Goal: Obtain resource: Obtain resource

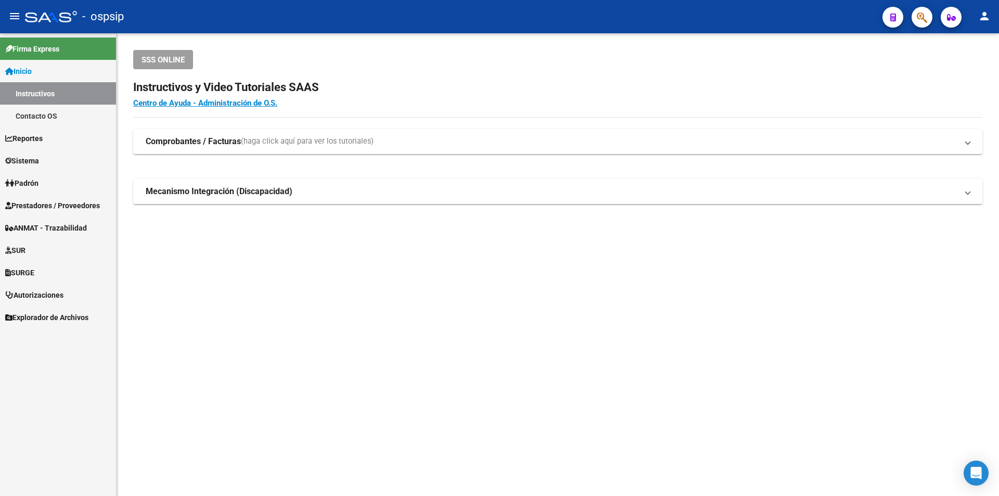
click at [53, 210] on span "Prestadores / Proveedores" at bounding box center [52, 205] width 95 height 11
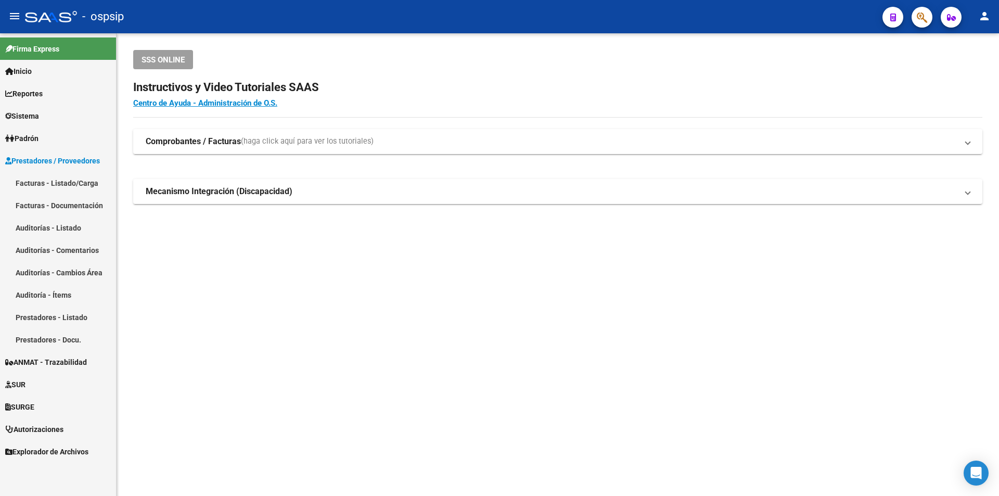
click at [48, 191] on link "Facturas - Listado/Carga" at bounding box center [58, 183] width 116 height 22
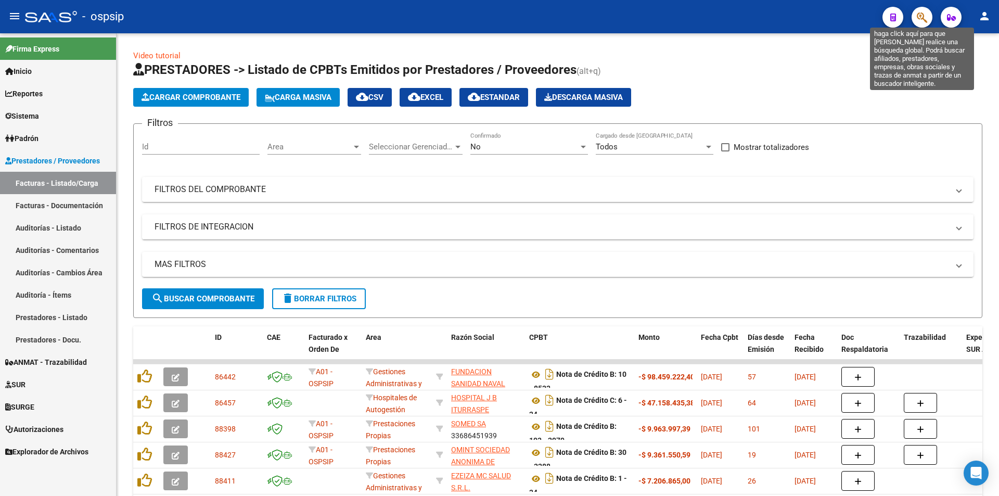
click at [927, 21] on icon "button" at bounding box center [921, 17] width 10 height 12
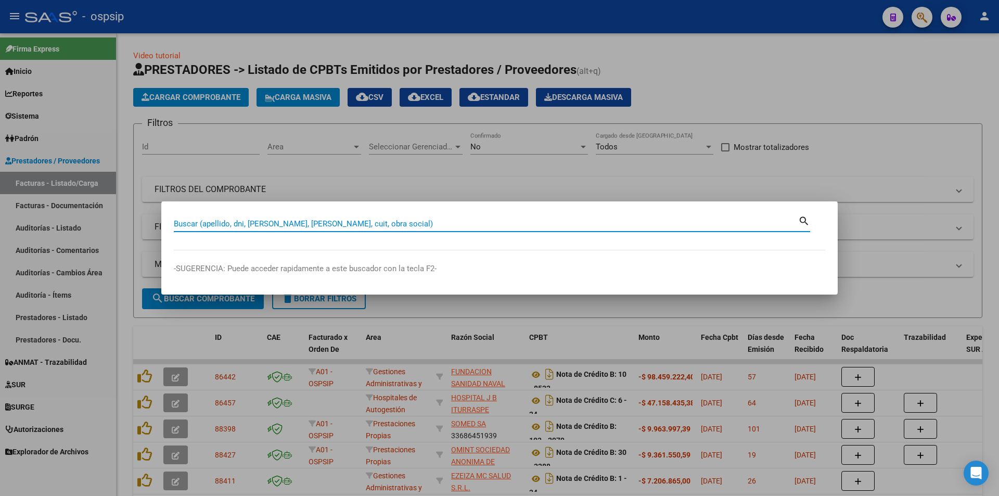
paste input "24658720"
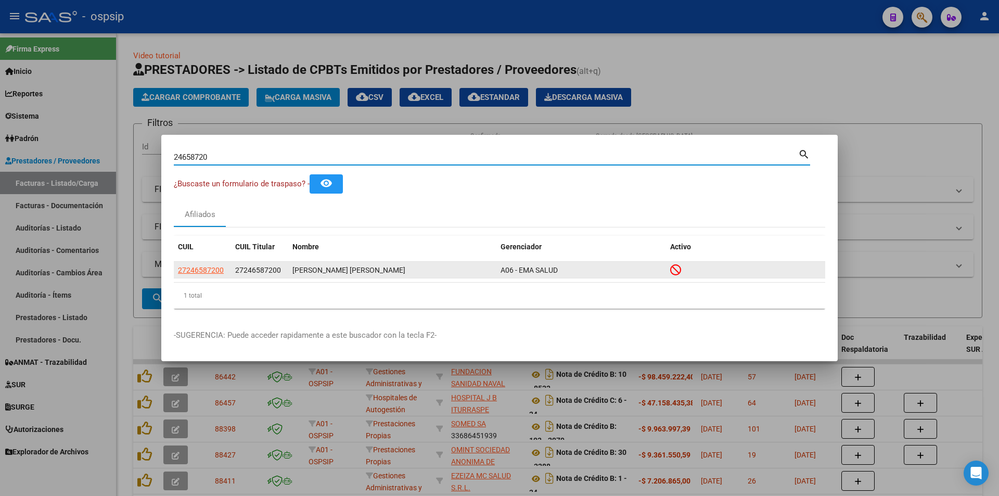
click at [222, 269] on span "27246587200" at bounding box center [201, 270] width 46 height 8
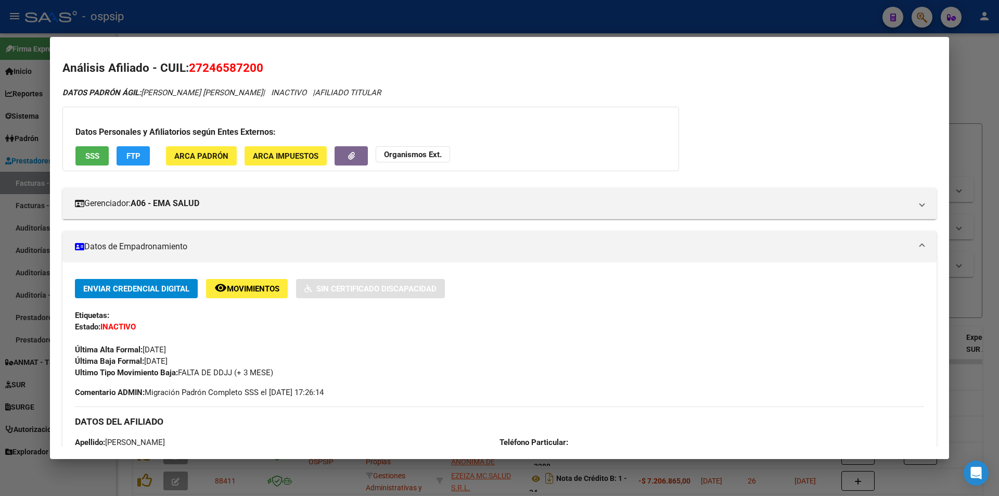
click at [111, 156] on div "Datos Personales y Afiliatorios según Entes Externos: SSS FTP ARCA Padrón ARCA …" at bounding box center [370, 139] width 616 height 64
click at [102, 152] on div "Datos Personales y Afiliatorios según Entes Externos: SSS FTP ARCA Padrón ARCA …" at bounding box center [370, 139] width 616 height 64
click at [102, 152] on button "SSS" at bounding box center [91, 155] width 33 height 19
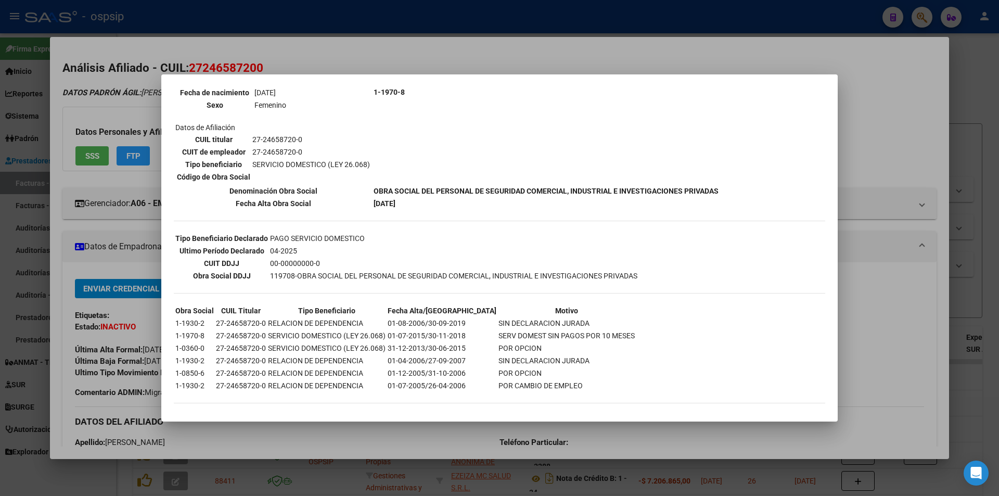
scroll to position [145, 0]
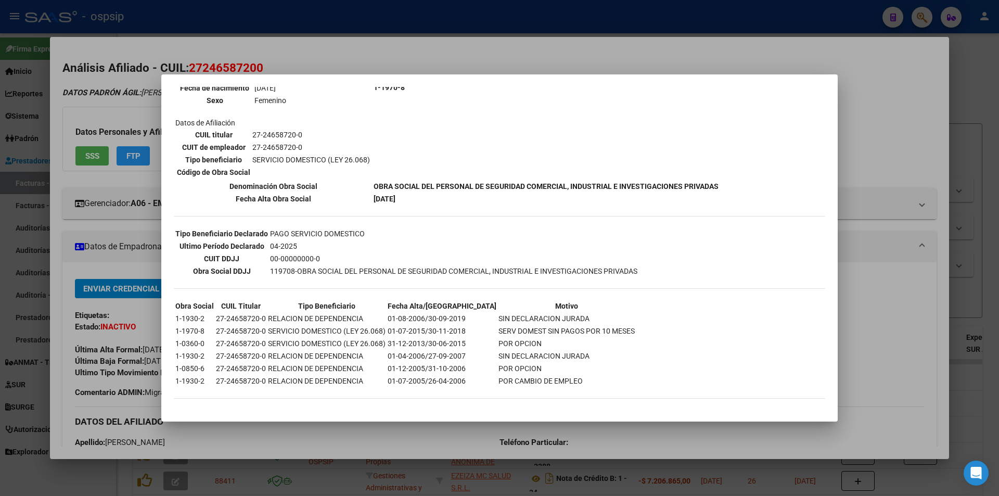
click at [105, 266] on div at bounding box center [499, 248] width 999 height 496
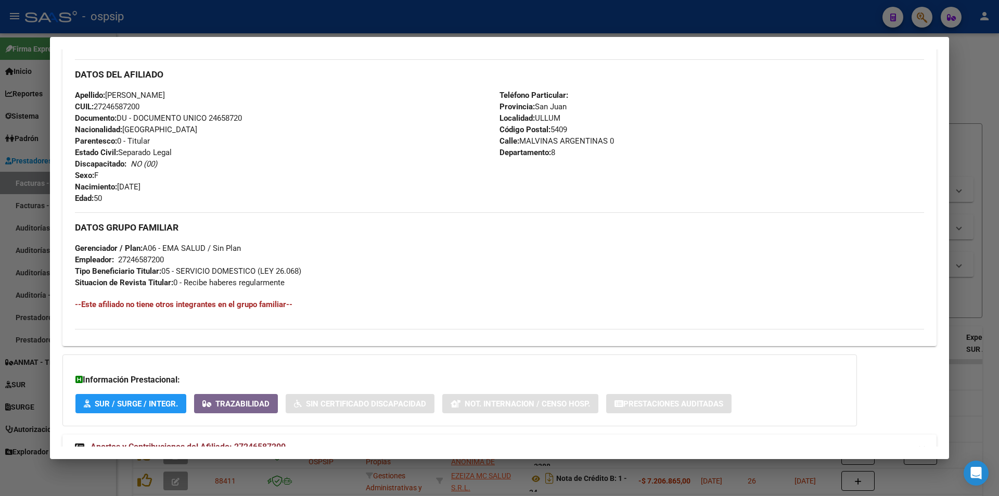
scroll to position [383, 0]
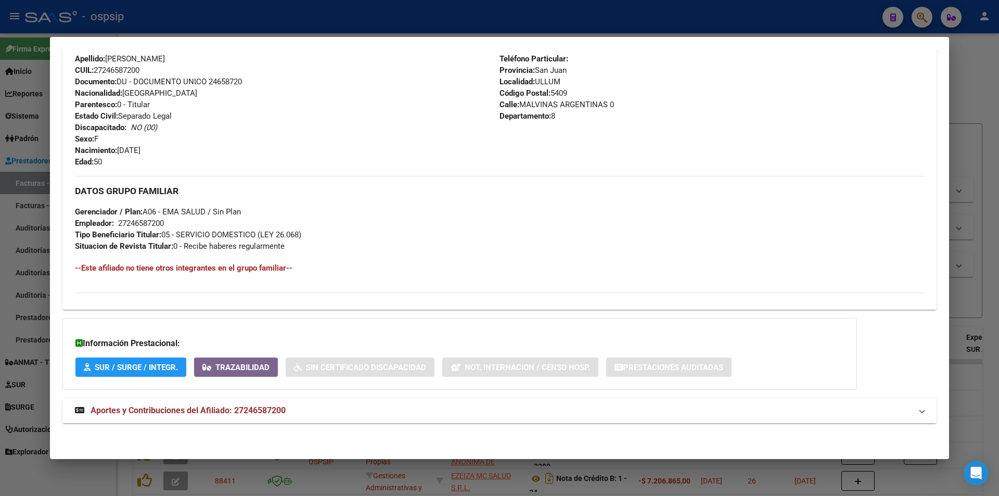
click at [173, 416] on strong "Aportes y Contribuciones del Afiliado: 27246587200" at bounding box center [180, 410] width 211 height 12
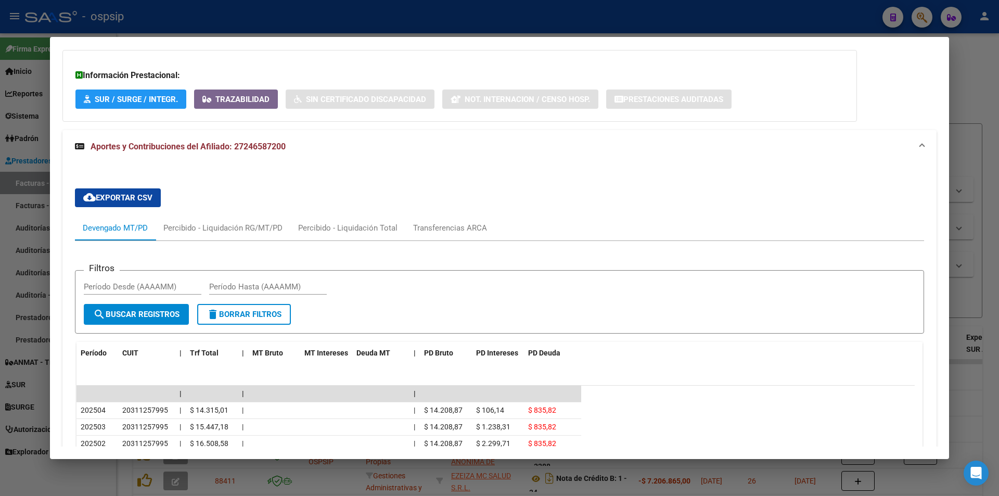
scroll to position [807, 0]
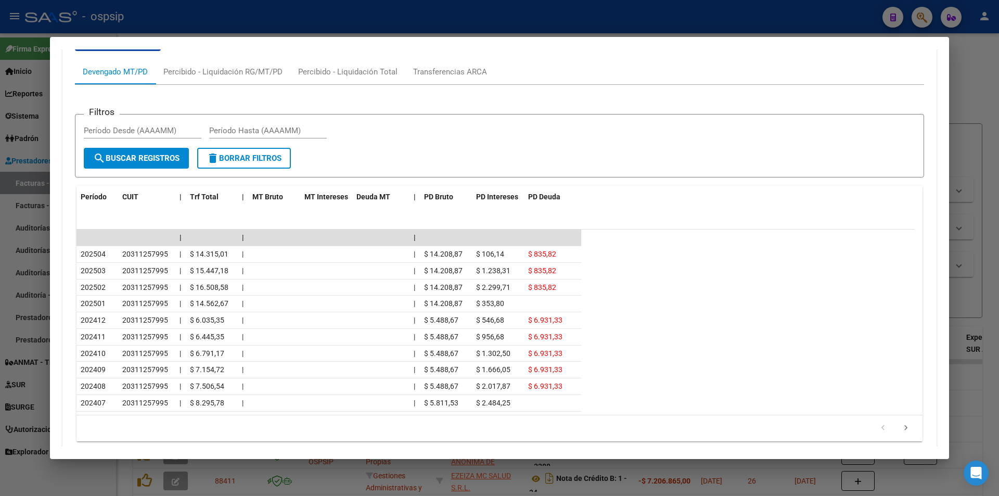
click at [74, 245] on div "cloud_download Exportar CSV Devengado MT/PD Percibido - Liquidación RG/MT/PD Pe…" at bounding box center [499, 241] width 874 height 434
click at [175, 209] on datatable-header "Período CUIT | Trf Total | MT Bruto MT Intereses Deuda MT | PD Bruto PD Interes…" at bounding box center [495, 208] width 838 height 44
click at [412, 16] on div at bounding box center [499, 248] width 999 height 496
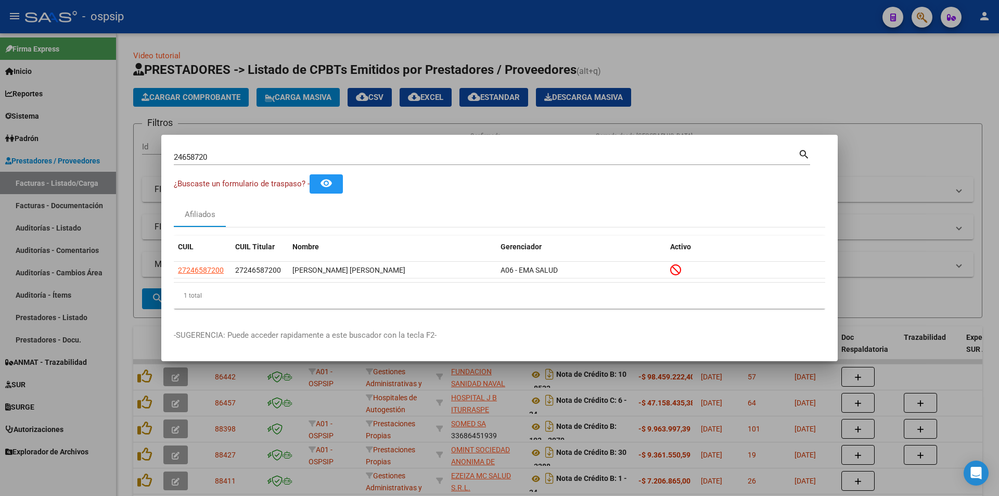
click at [203, 162] on div "24658720 Buscar (apellido, dni, cuil, nro traspaso, cuit, obra social)" at bounding box center [486, 157] width 624 height 16
paste input "35636935"
type input "35636935"
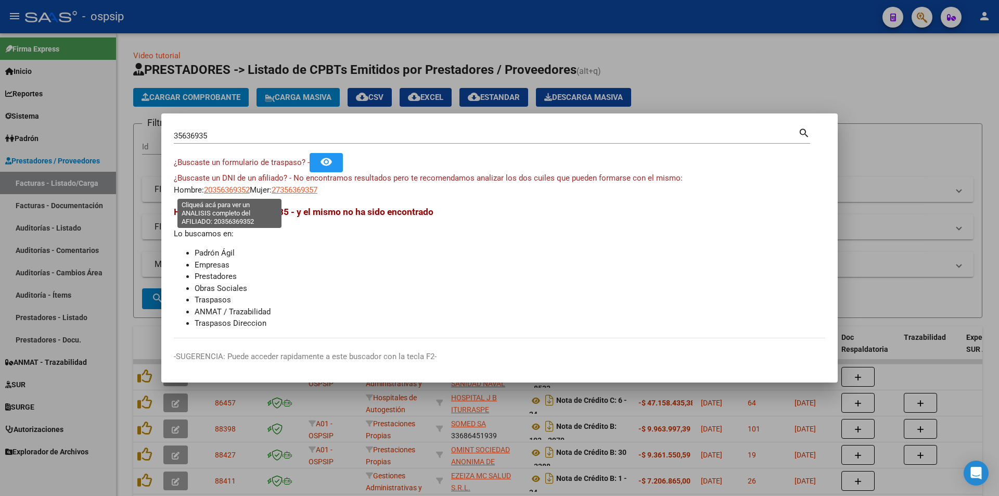
click at [218, 187] on span "20356369352" at bounding box center [227, 189] width 46 height 9
type textarea "20356369352"
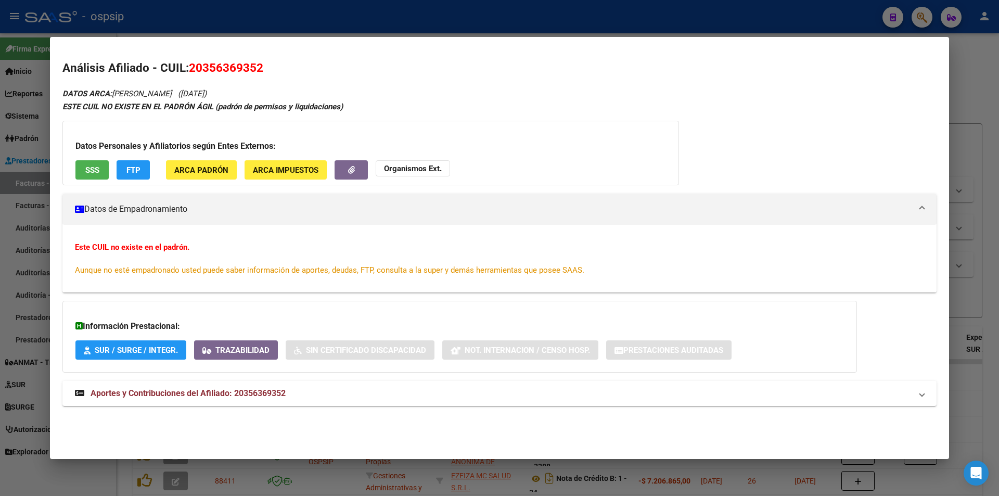
click at [107, 169] on button "SSS" at bounding box center [91, 169] width 33 height 19
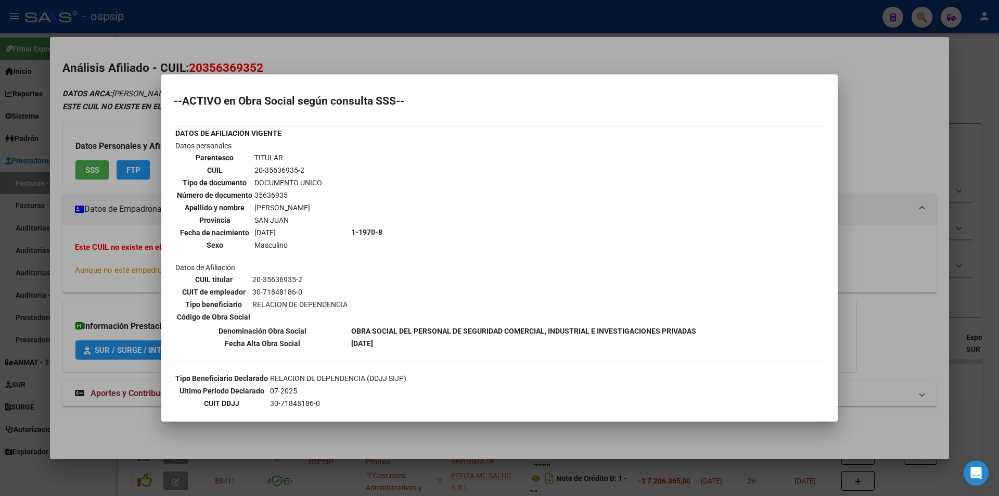
click at [94, 216] on div at bounding box center [499, 248] width 999 height 496
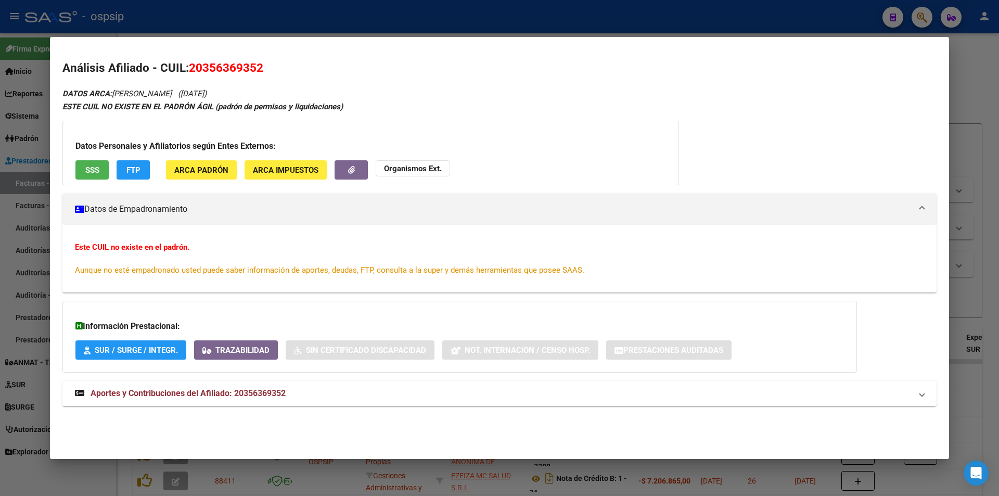
click at [126, 392] on span "Aportes y Contribuciones del Afiliado: 20356369352" at bounding box center [188, 393] width 195 height 10
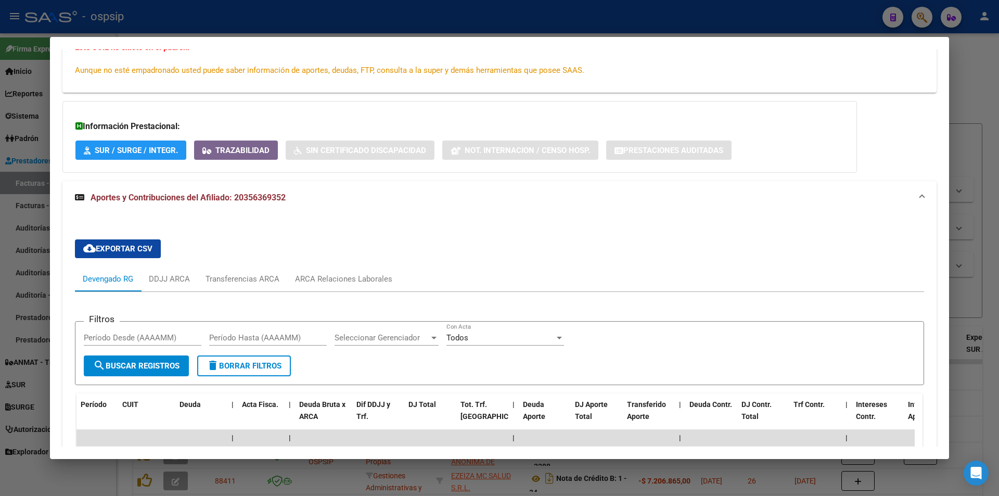
scroll to position [349, 0]
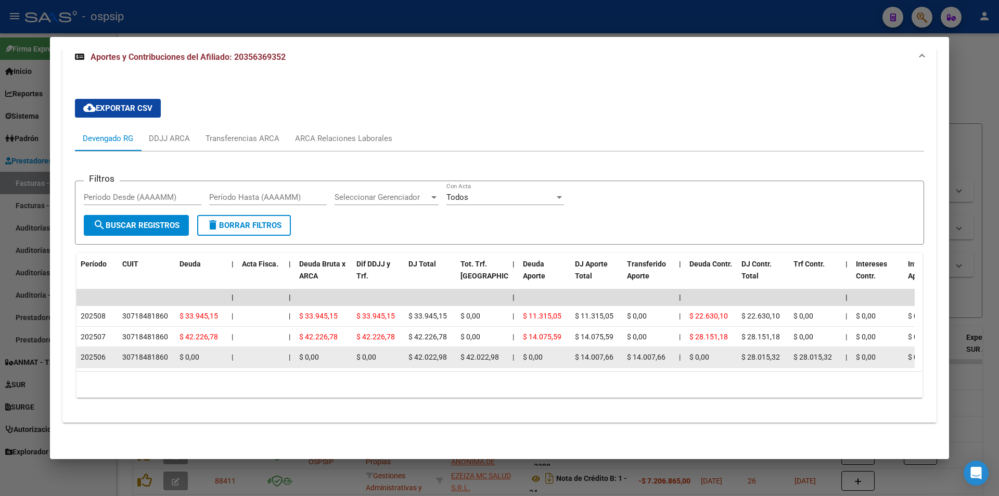
drag, startPoint x: 181, startPoint y: 309, endPoint x: 93, endPoint y: 347, distance: 95.8
click at [93, 347] on datatable-scroller "| | | | | | | | | | | | | 202508 30718481860 $ 33.945,15 | | $ 33.945,15 $ 33.9…" at bounding box center [495, 328] width 838 height 79
click at [104, 353] on span "202506" at bounding box center [93, 357] width 25 height 8
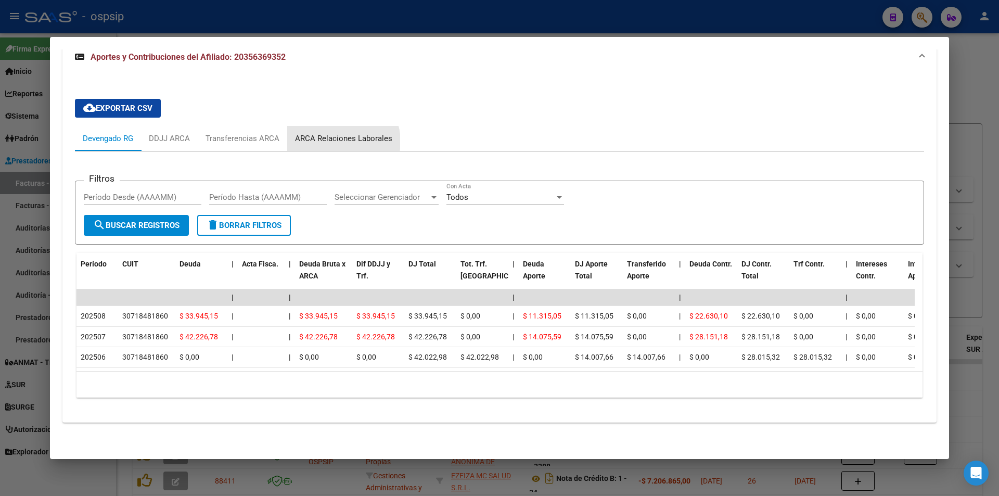
drag, startPoint x: 339, startPoint y: 133, endPoint x: 184, endPoint y: 156, distance: 156.7
click at [338, 133] on div "ARCA Relaciones Laborales" at bounding box center [343, 138] width 97 height 11
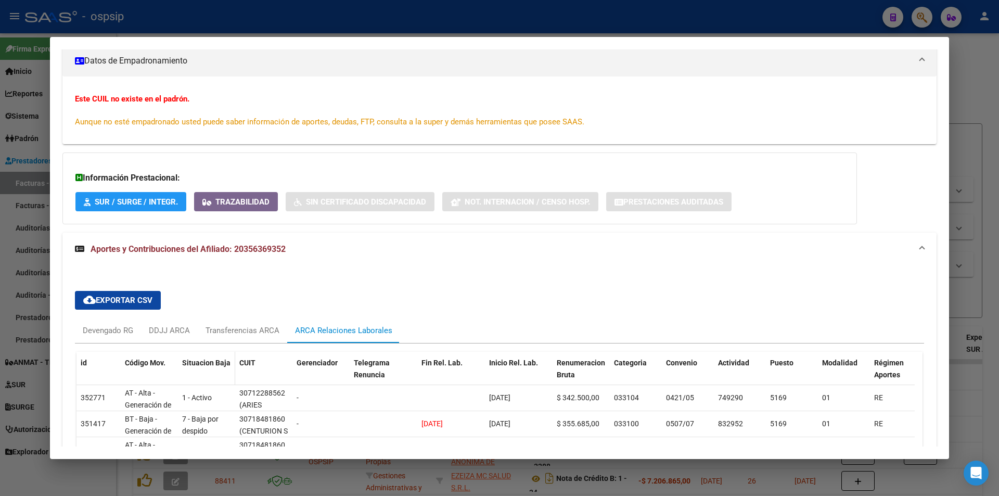
scroll to position [251, 0]
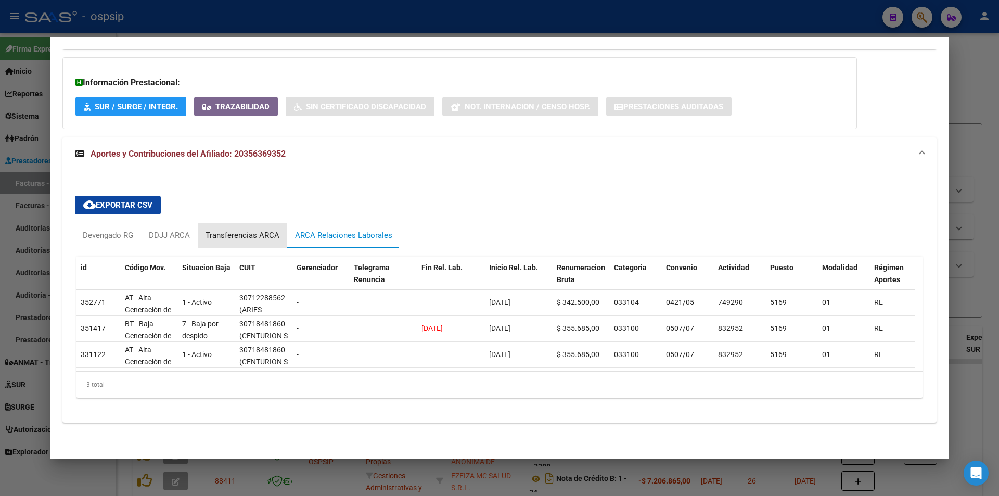
click at [239, 229] on div "Transferencias ARCA" at bounding box center [242, 234] width 74 height 11
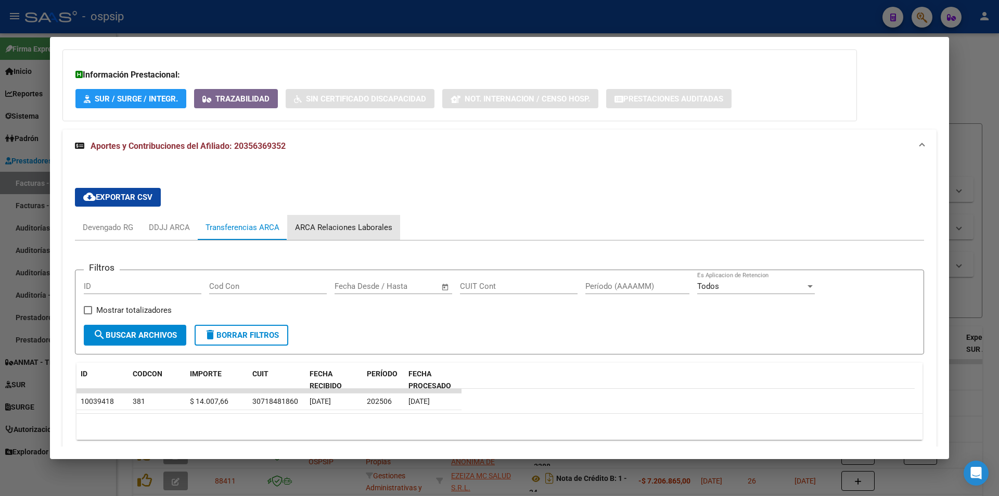
click at [357, 222] on div "ARCA Relaciones Laborales" at bounding box center [343, 227] width 97 height 11
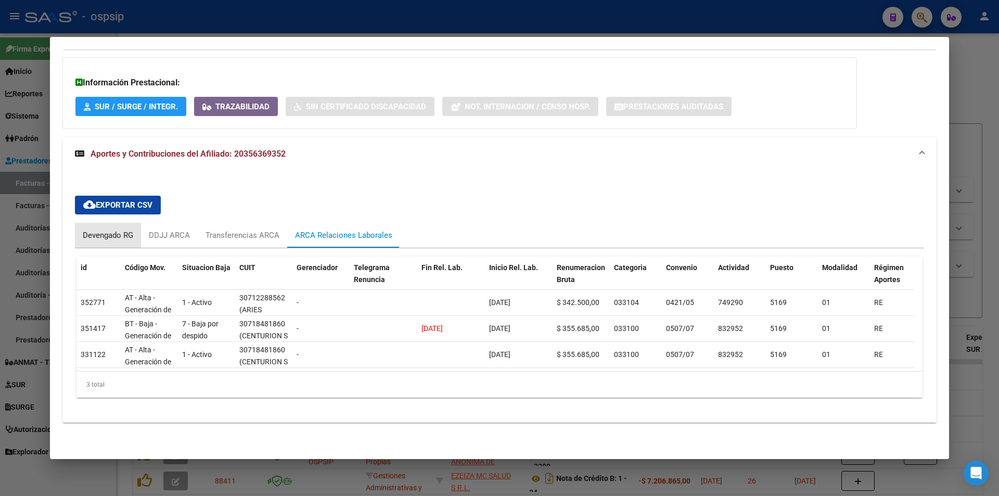
click at [108, 238] on div "Devengado RG" at bounding box center [108, 235] width 66 height 25
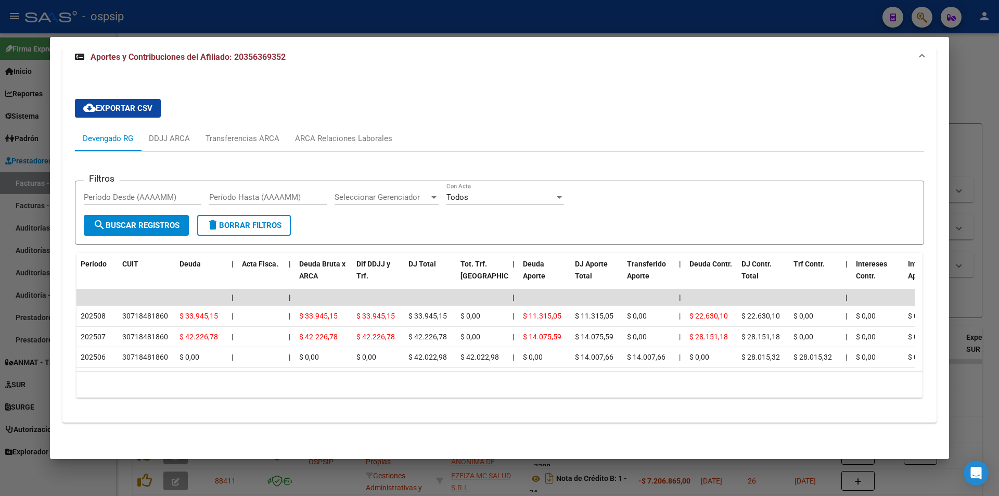
scroll to position [349, 0]
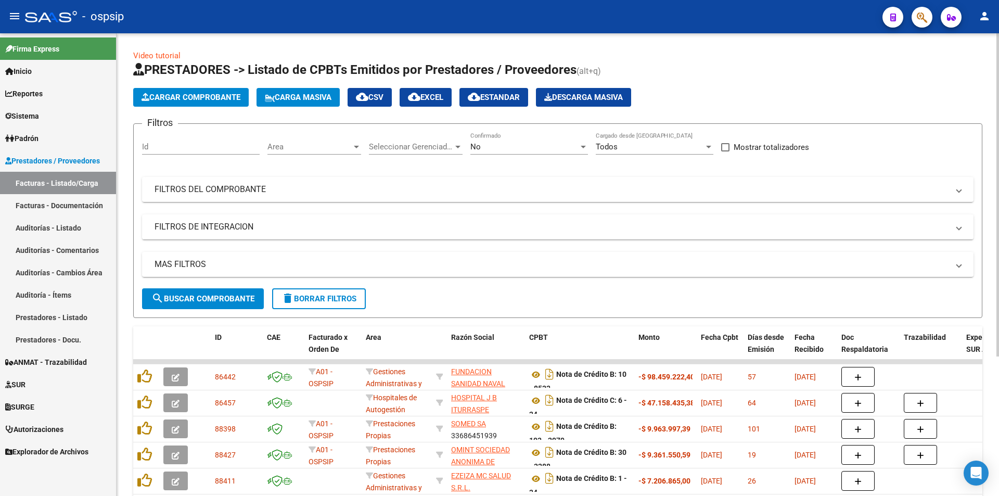
click at [214, 172] on div "Filtros Id Area Area Seleccionar Gerenciador Seleccionar Gerenciador No Confirm…" at bounding box center [557, 210] width 831 height 156
click at [214, 182] on mat-expansion-panel-header "FILTROS DEL COMPROBANTE" at bounding box center [557, 189] width 831 height 25
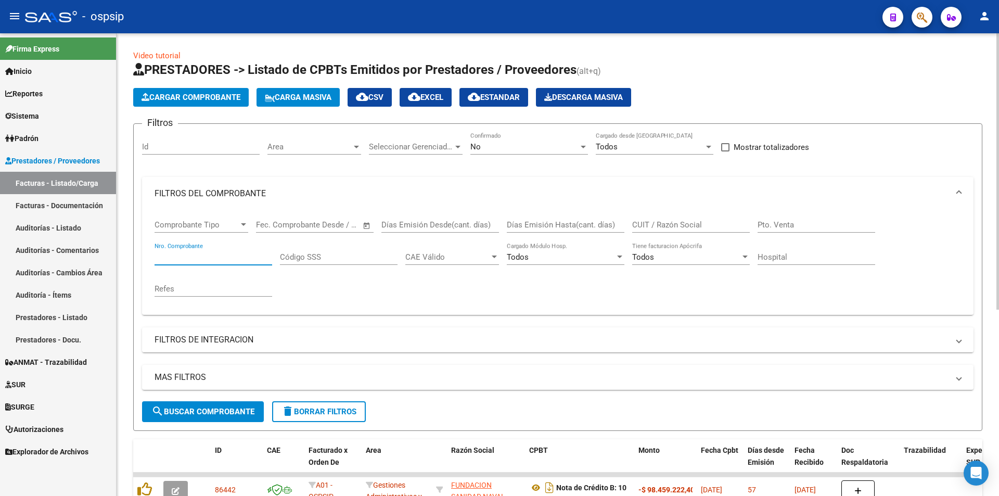
click at [194, 259] on input "Nro. Comprobante" at bounding box center [213, 256] width 118 height 9
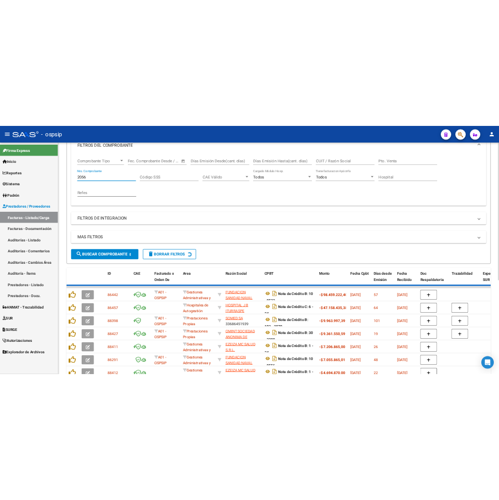
scroll to position [78, 0]
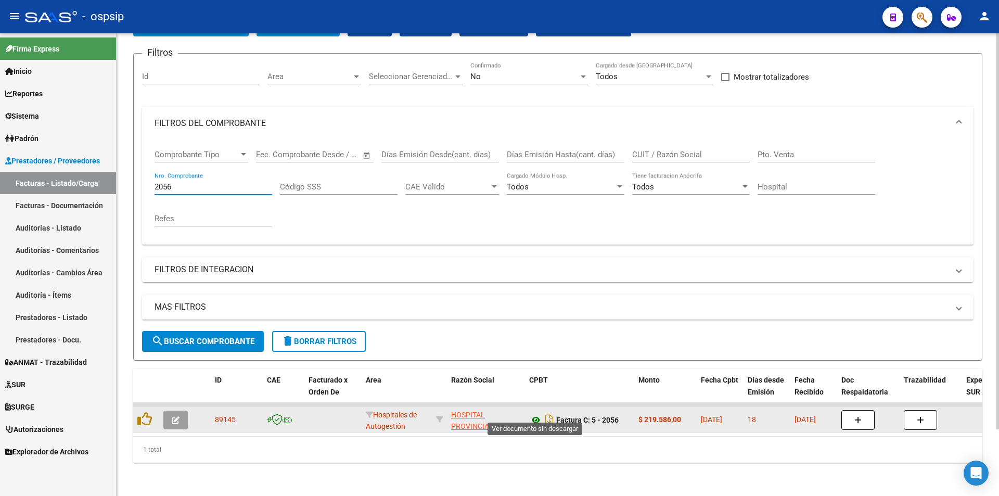
type input "2056"
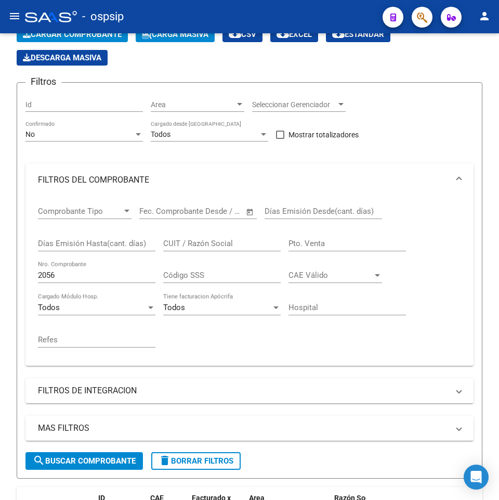
scroll to position [115, 0]
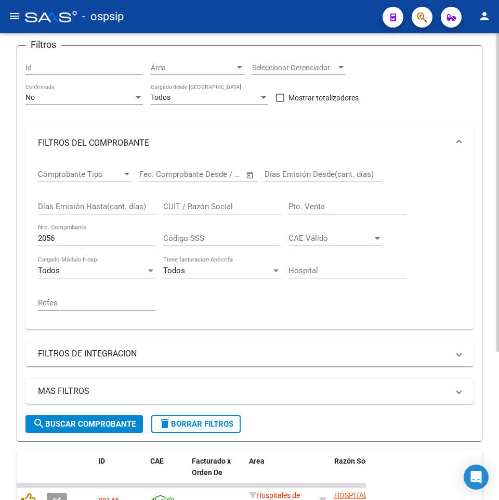
click at [91, 249] on div "2056 Nro. Comprobante" at bounding box center [97, 240] width 118 height 32
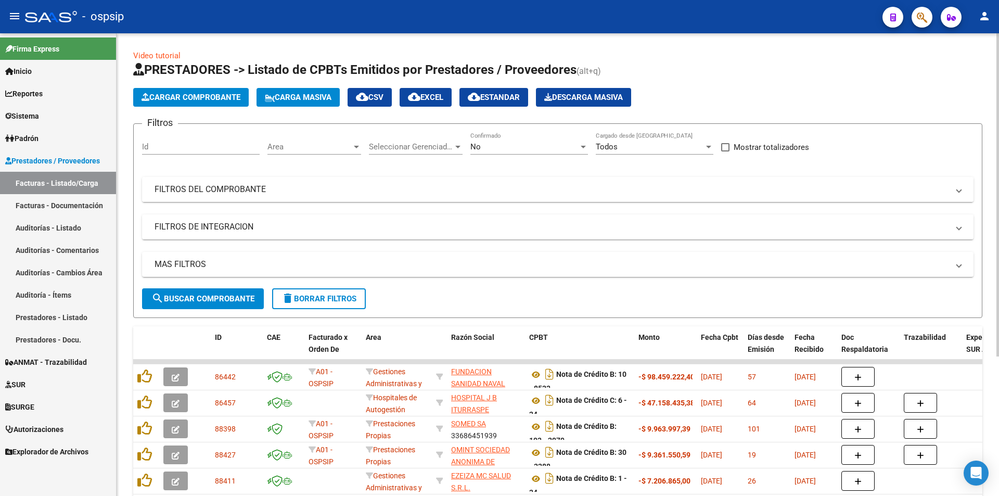
click at [257, 188] on mat-panel-title "FILTROS DEL COMPROBANTE" at bounding box center [551, 189] width 794 height 11
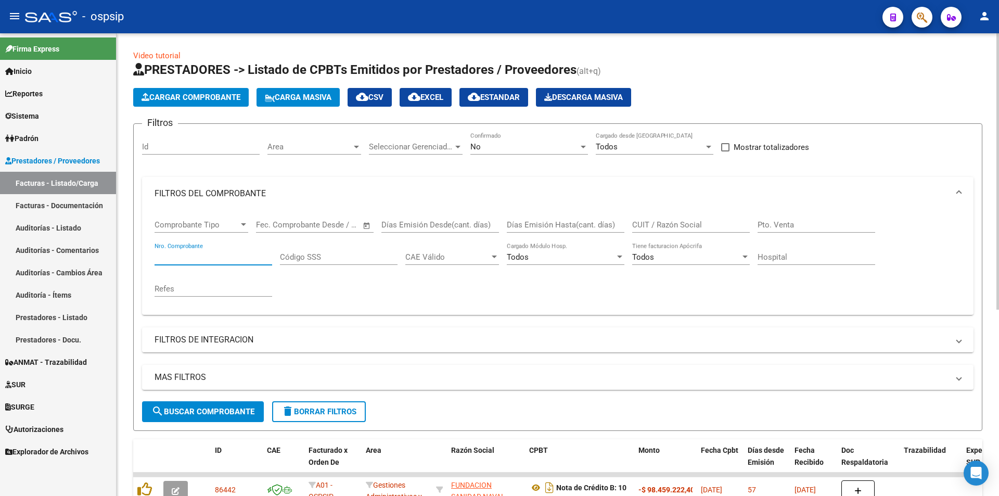
click at [235, 255] on input "Nro. Comprobante" at bounding box center [213, 256] width 118 height 9
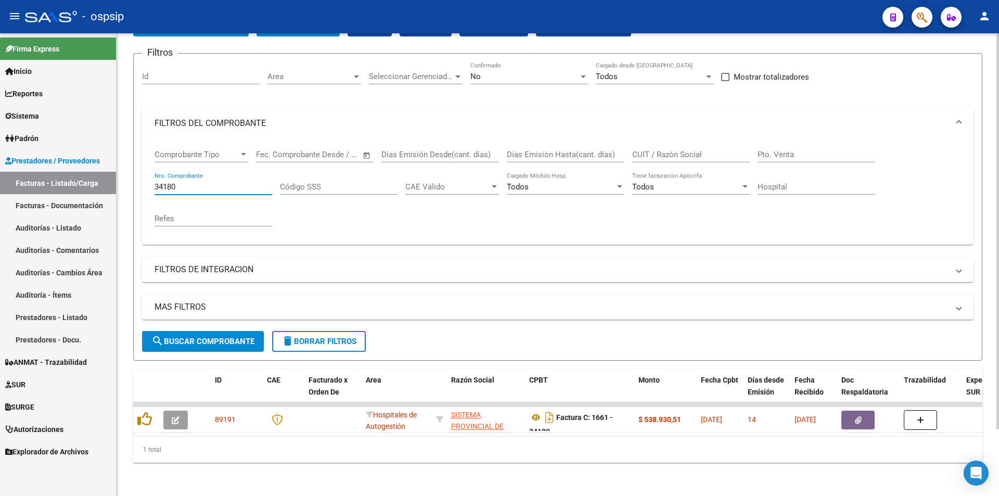
scroll to position [78, 0]
type input "34180"
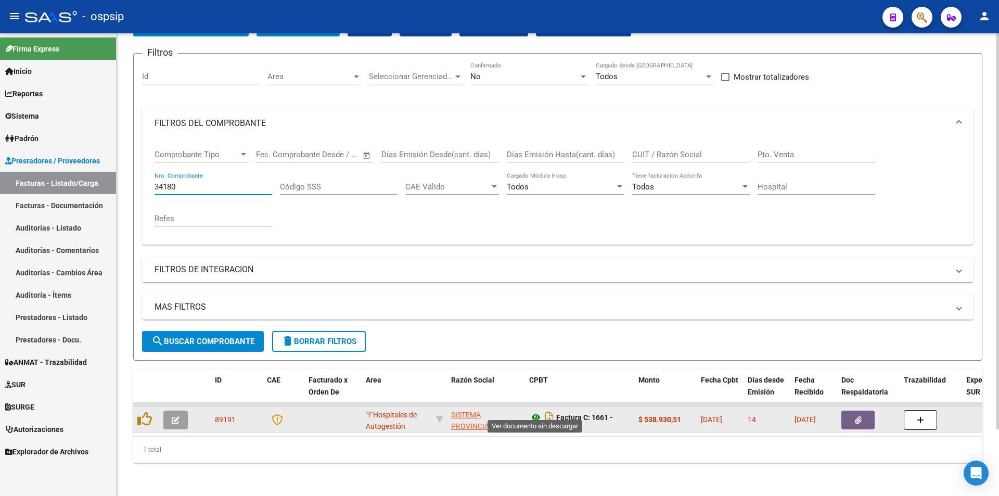
click at [499, 411] on icon at bounding box center [536, 417] width 14 height 12
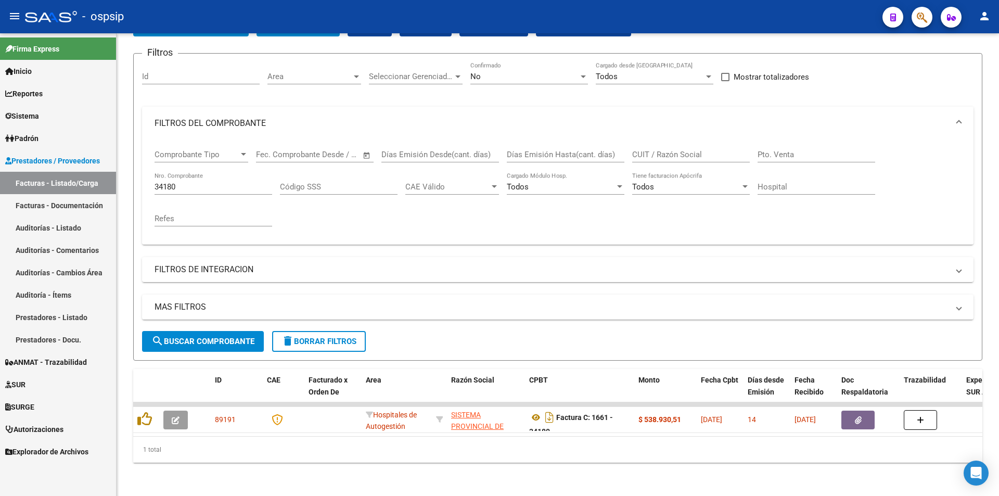
click at [499, 21] on button "button" at bounding box center [921, 17] width 21 height 21
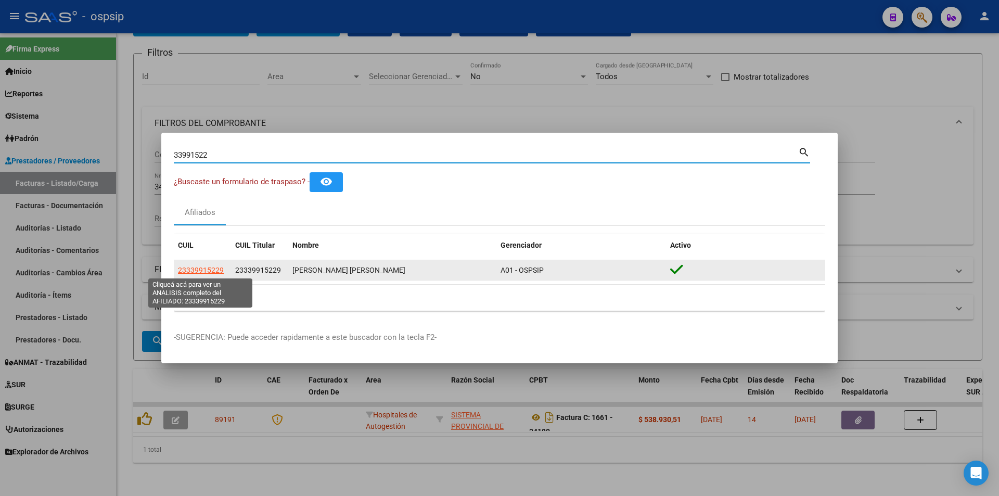
click at [184, 273] on span "23339915229" at bounding box center [201, 270] width 46 height 8
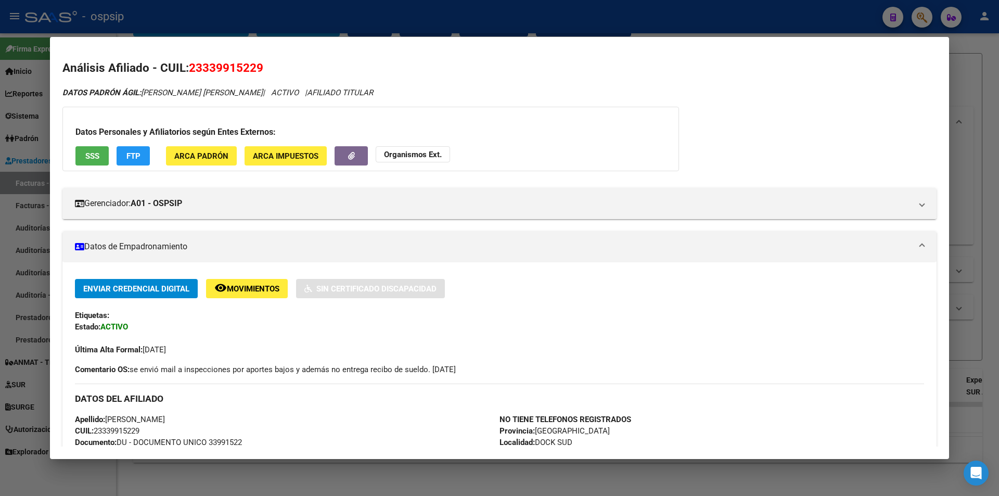
click at [73, 158] on div "Datos Personales y Afiliatorios según Entes Externos: SSS FTP ARCA Padrón ARCA …" at bounding box center [370, 139] width 616 height 64
click at [87, 152] on span "SSS" at bounding box center [92, 155] width 14 height 9
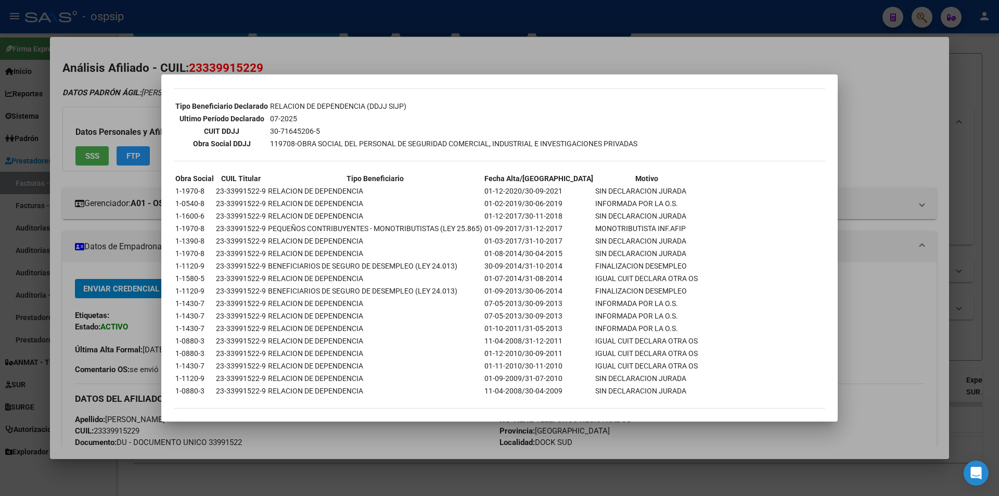
scroll to position [282, 0]
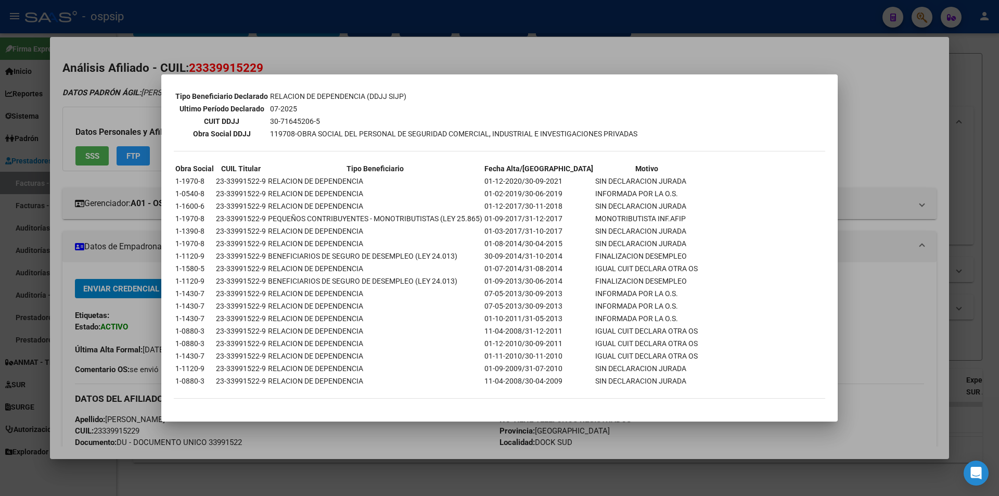
drag, startPoint x: 524, startPoint y: 185, endPoint x: 563, endPoint y: 179, distance: 39.5
click at [499, 179] on tr "1-1970-8 23-33991522-9 RELACION DE DEPENDENCIA 01-12-2020/30-09-2021 SIN DECLAR…" at bounding box center [436, 180] width 523 height 11
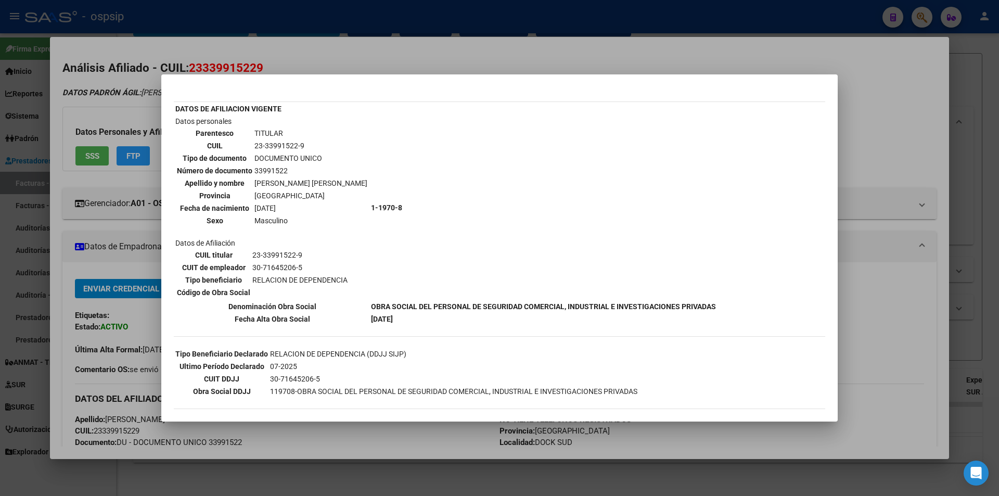
scroll to position [22, 0]
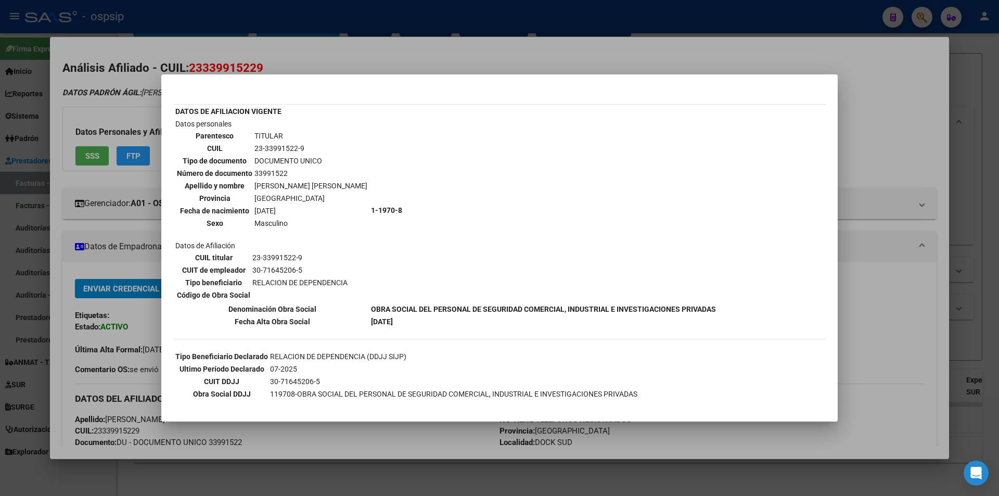
click at [154, 262] on div at bounding box center [499, 248] width 999 height 496
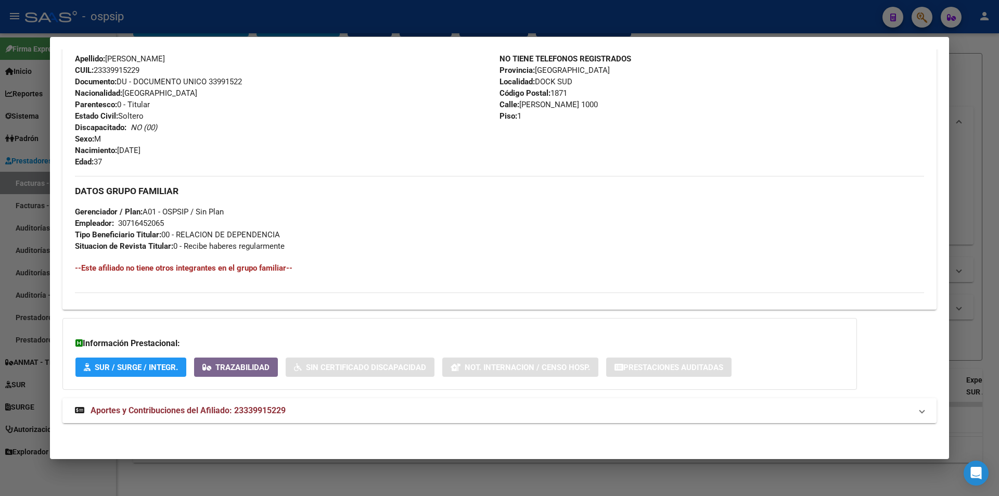
click at [113, 407] on span "Aportes y Contribuciones del Afiliado: 23339915229" at bounding box center [188, 410] width 195 height 10
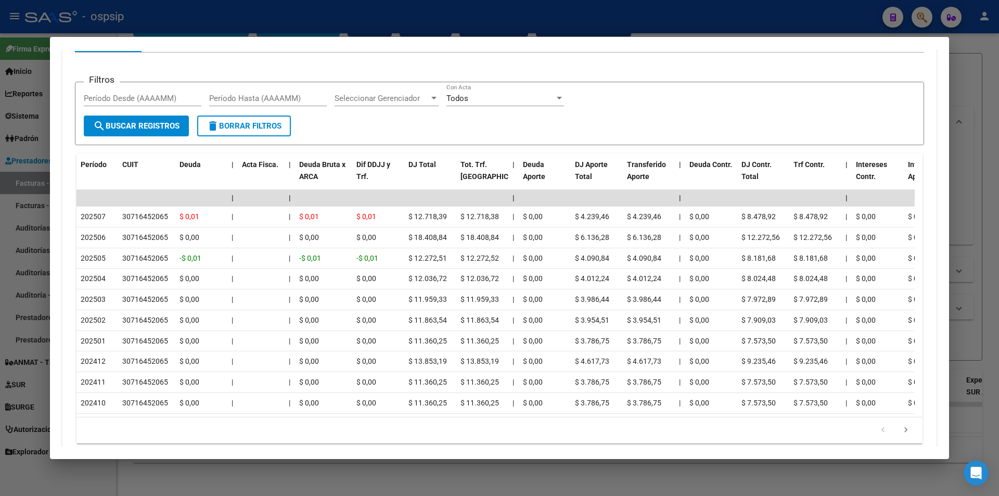
scroll to position [829, 0]
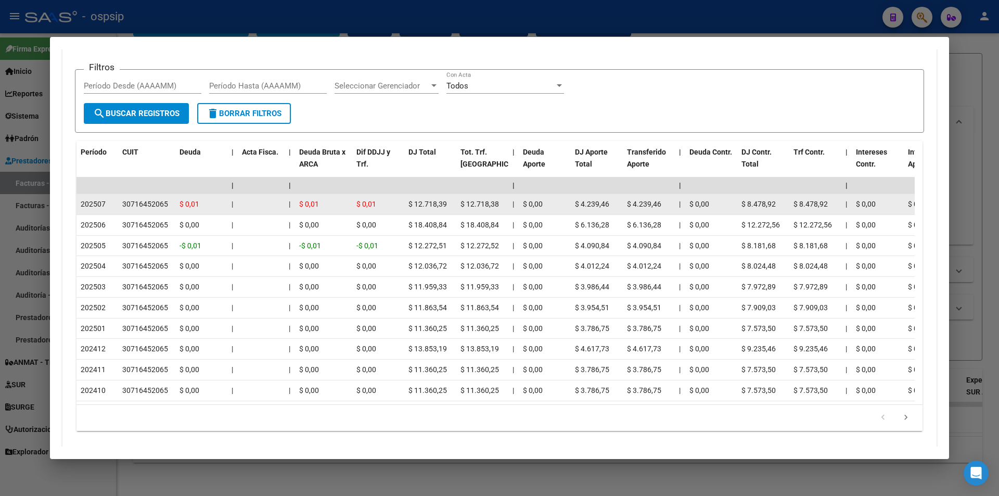
drag, startPoint x: 100, startPoint y: 212, endPoint x: 117, endPoint y: 203, distance: 18.8
click at [117, 203] on datatable-body-cell "202507" at bounding box center [97, 204] width 42 height 20
click at [135, 199] on div "30716452065" at bounding box center [145, 204] width 46 height 12
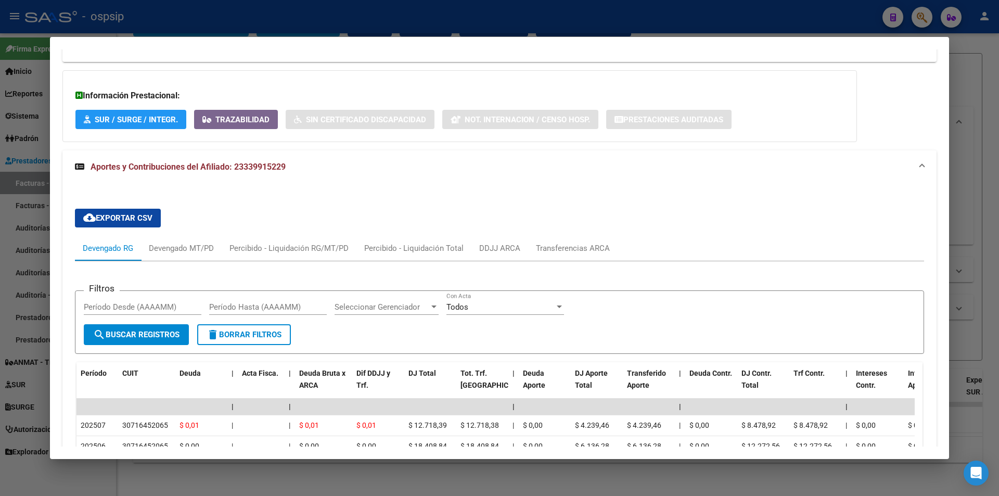
scroll to position [569, 0]
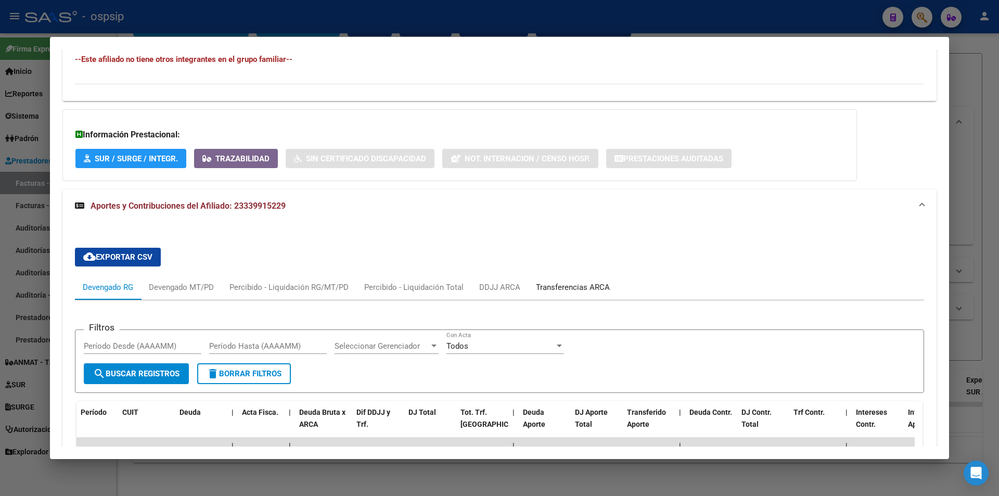
click at [499, 279] on div "Transferencias ARCA" at bounding box center [572, 287] width 89 height 25
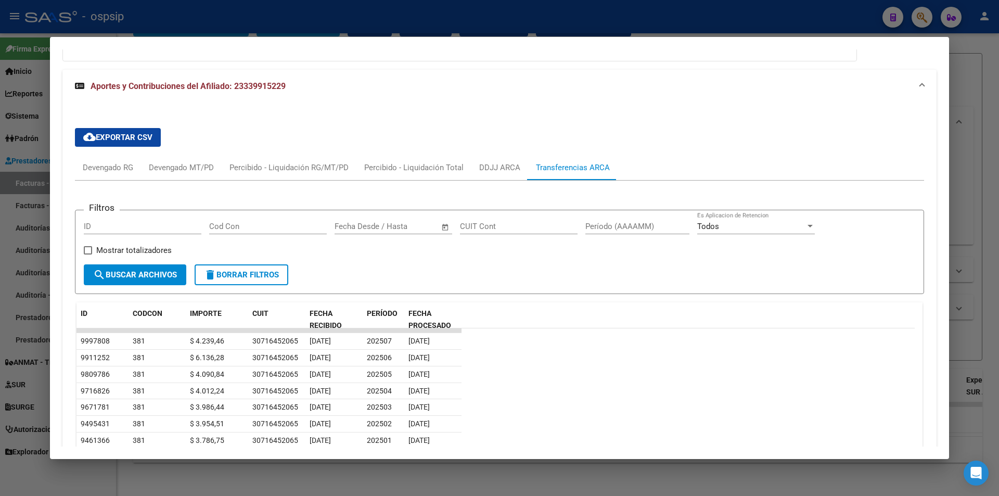
scroll to position [663, 0]
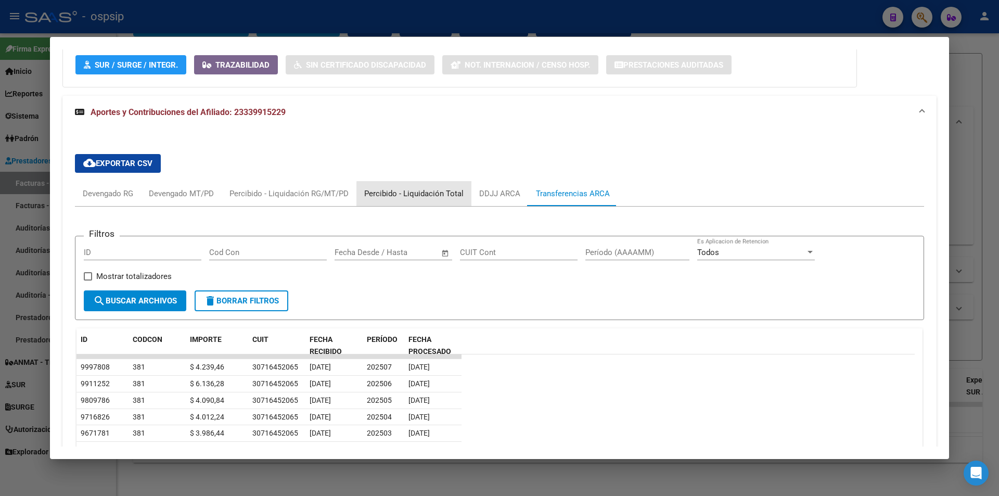
click at [447, 195] on div "Percibido - Liquidación Total" at bounding box center [413, 193] width 99 height 11
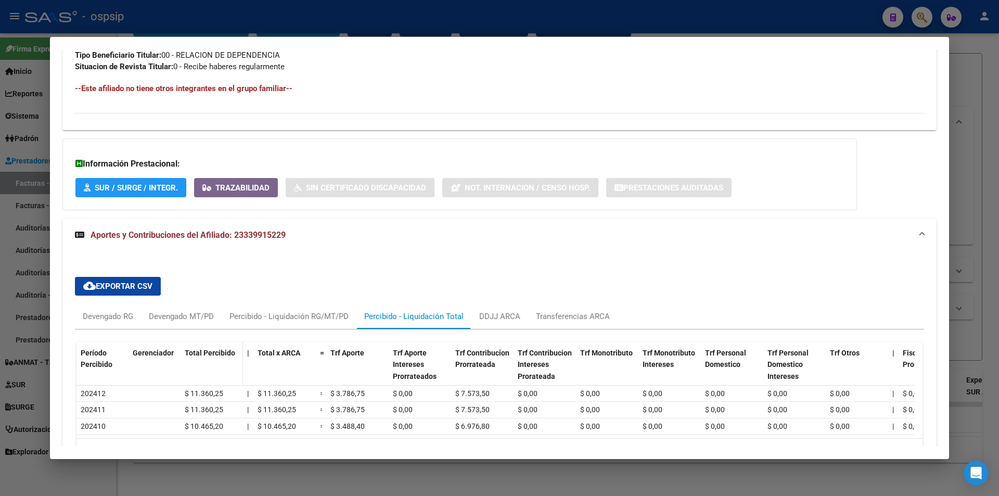
scroll to position [615, 0]
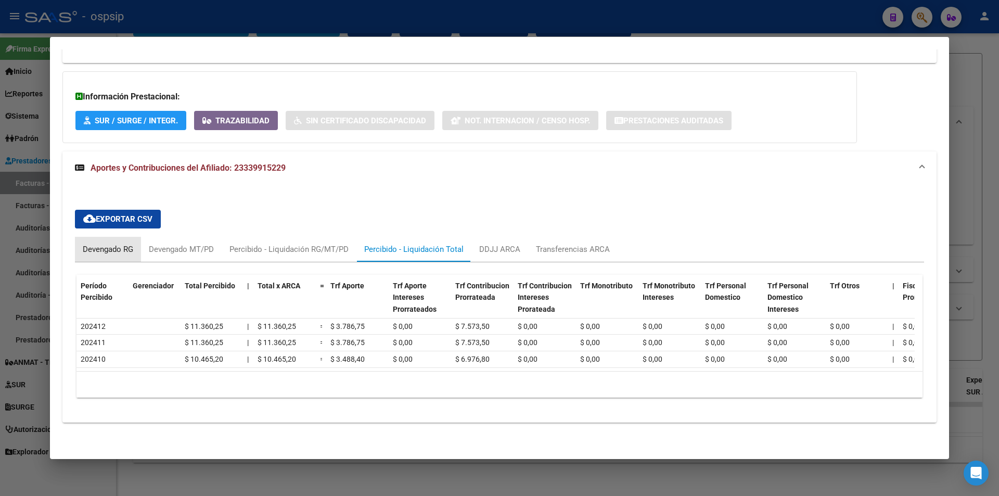
click at [113, 246] on div "Devengado RG" at bounding box center [108, 248] width 50 height 11
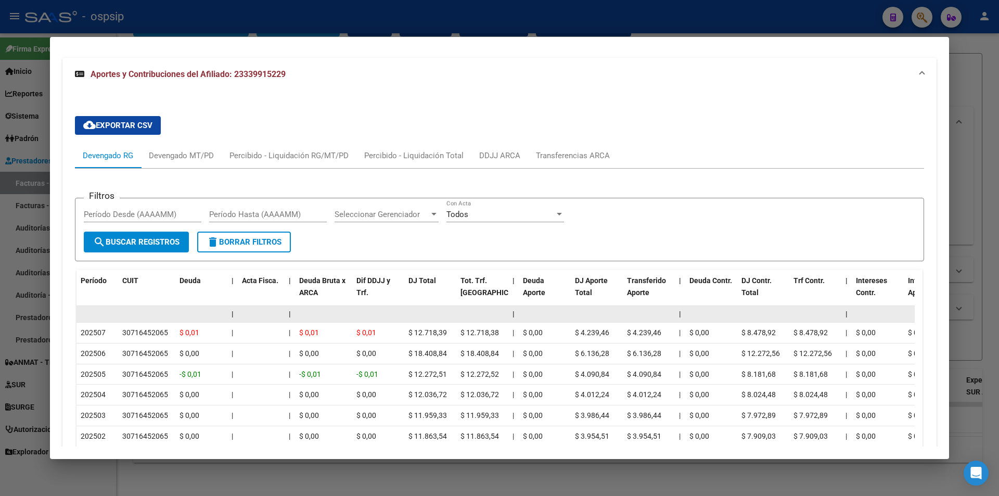
scroll to position [719, 0]
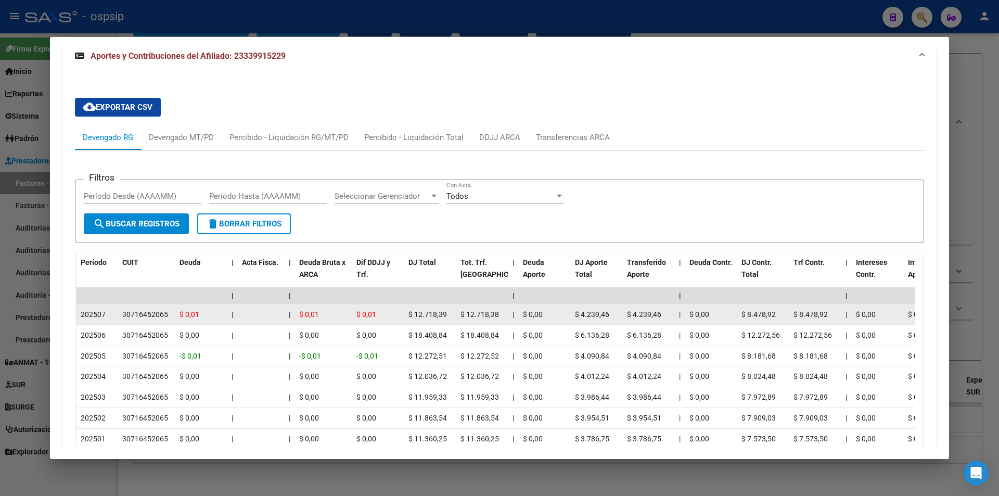
drag, startPoint x: 112, startPoint y: 313, endPoint x: 83, endPoint y: 317, distance: 29.9
click at [83, 317] on div "202507" at bounding box center [97, 314] width 33 height 12
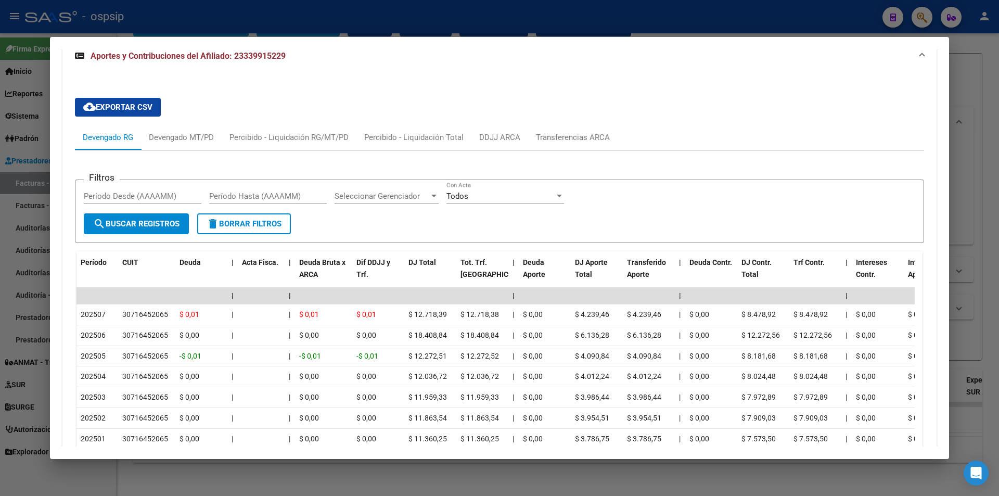
click at [0, 296] on div at bounding box center [499, 248] width 999 height 496
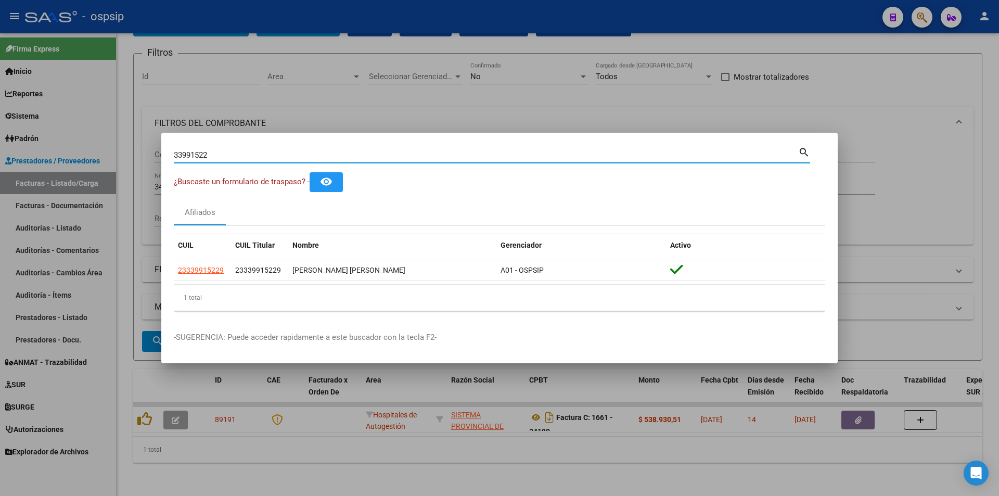
click at [267, 151] on input "33991522" at bounding box center [486, 154] width 624 height 9
type input "35350289"
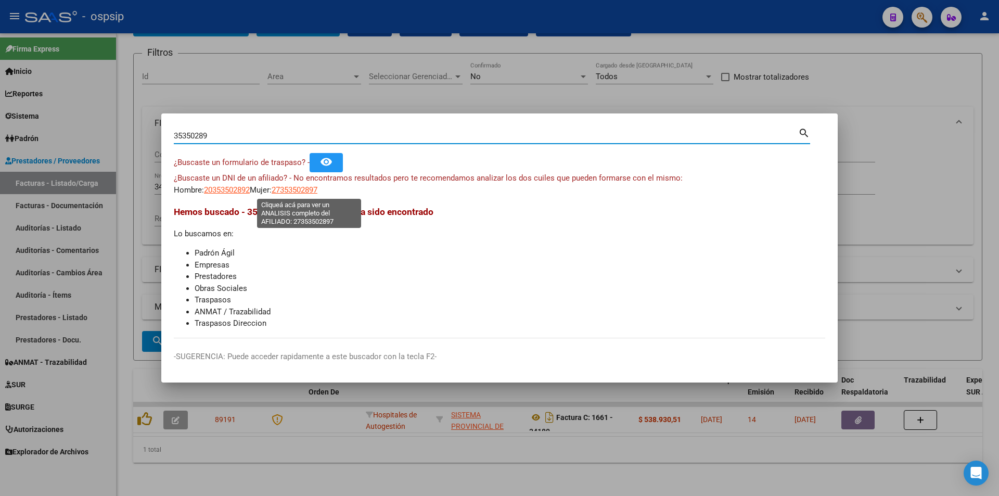
click at [296, 191] on span "27353502897" at bounding box center [295, 189] width 46 height 9
type textarea "27353502897"
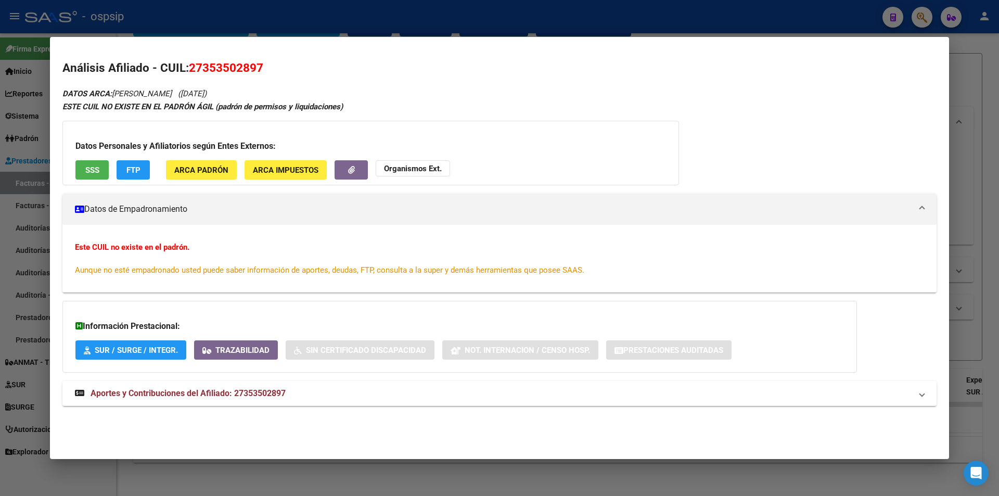
click at [107, 167] on button "SSS" at bounding box center [91, 169] width 33 height 19
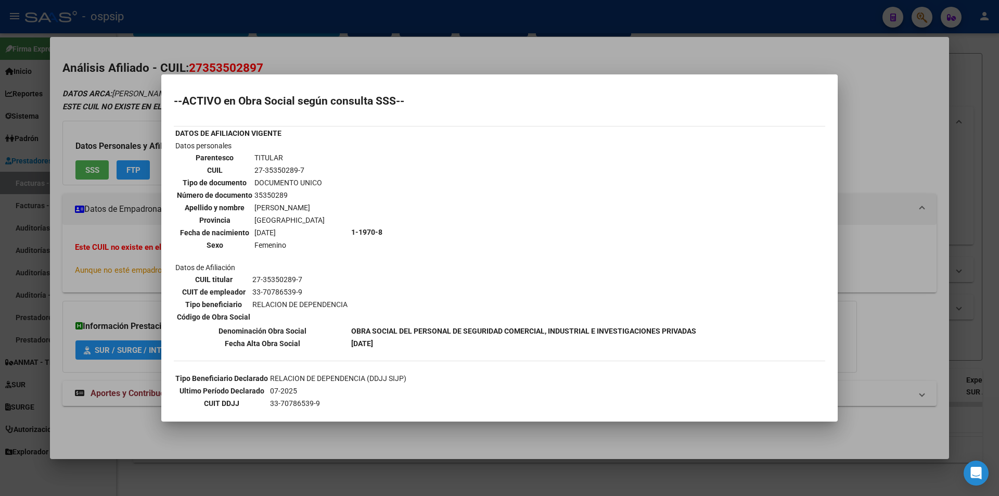
click at [75, 262] on div at bounding box center [499, 248] width 999 height 496
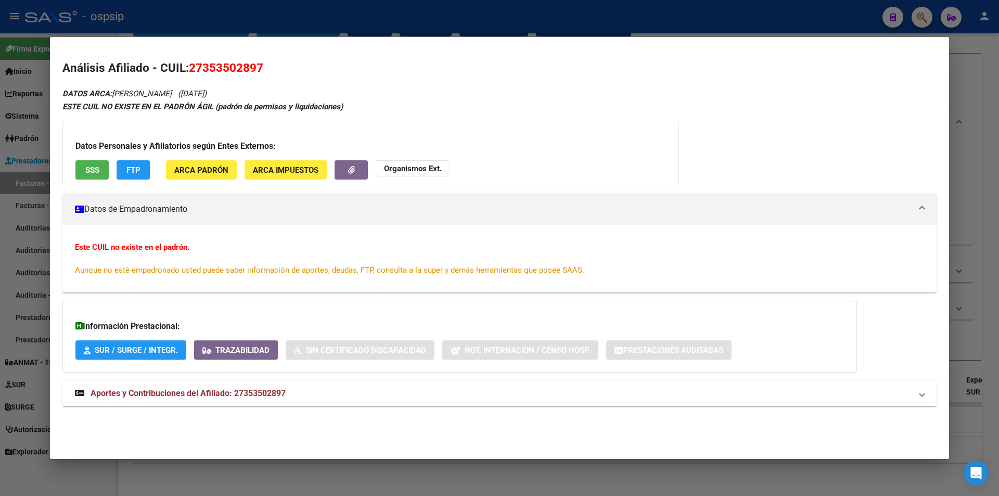
click at [134, 385] on mat-expansion-panel-header "Aportes y Contribuciones del Afiliado: 27353502897" at bounding box center [499, 393] width 874 height 25
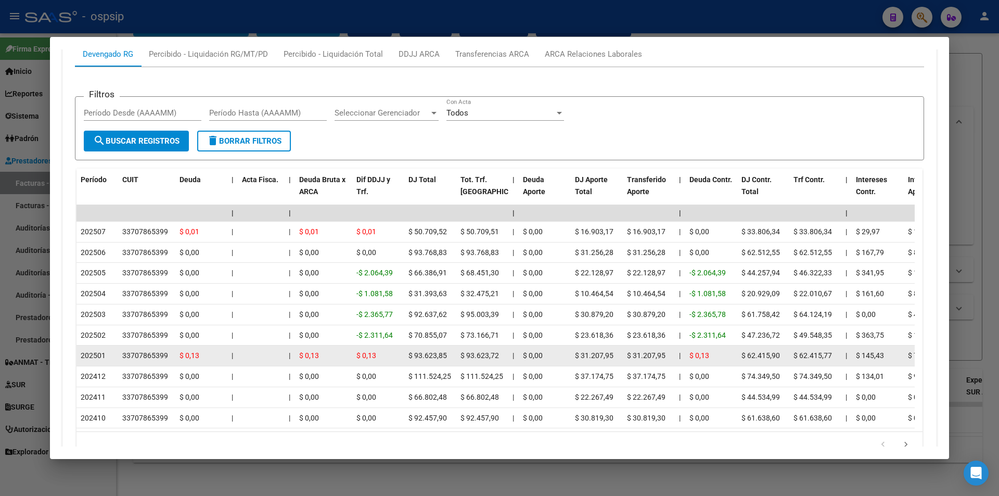
scroll to position [400, 0]
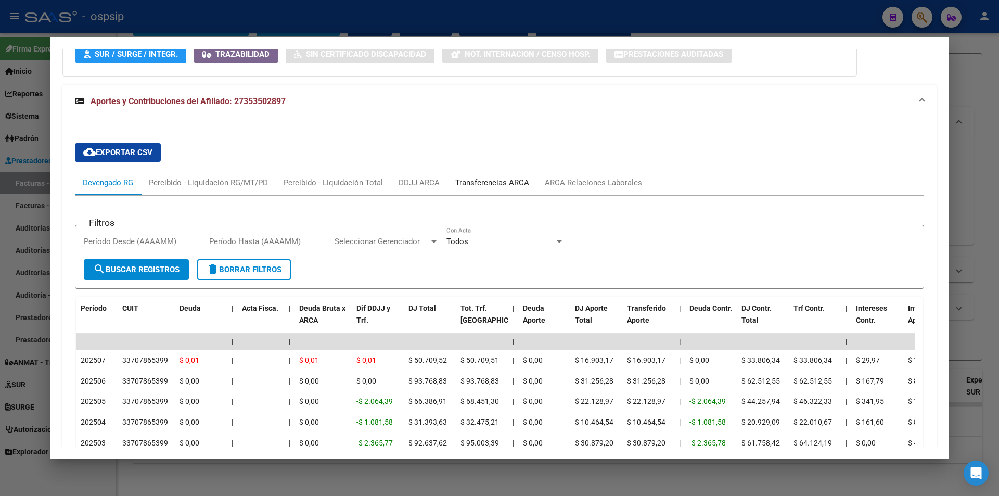
click at [499, 178] on div "Transferencias ARCA" at bounding box center [492, 182] width 74 height 11
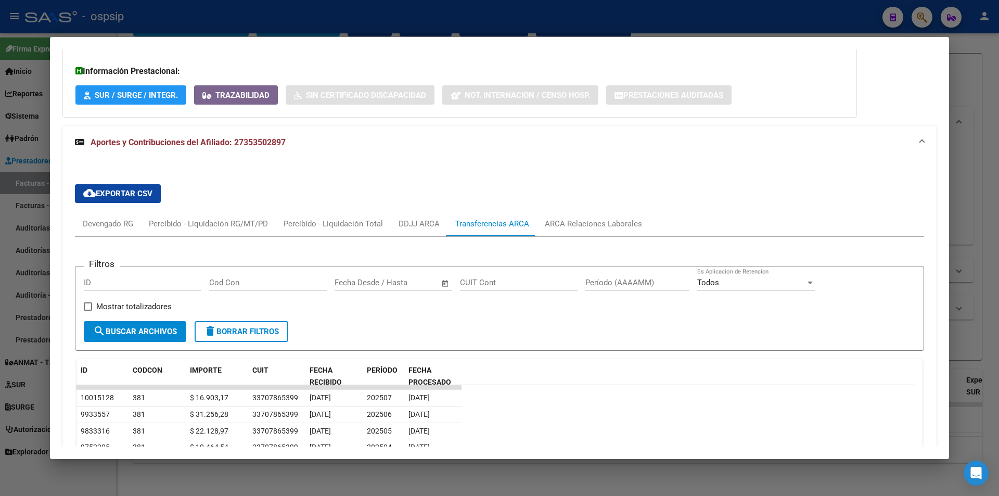
scroll to position [296, 0]
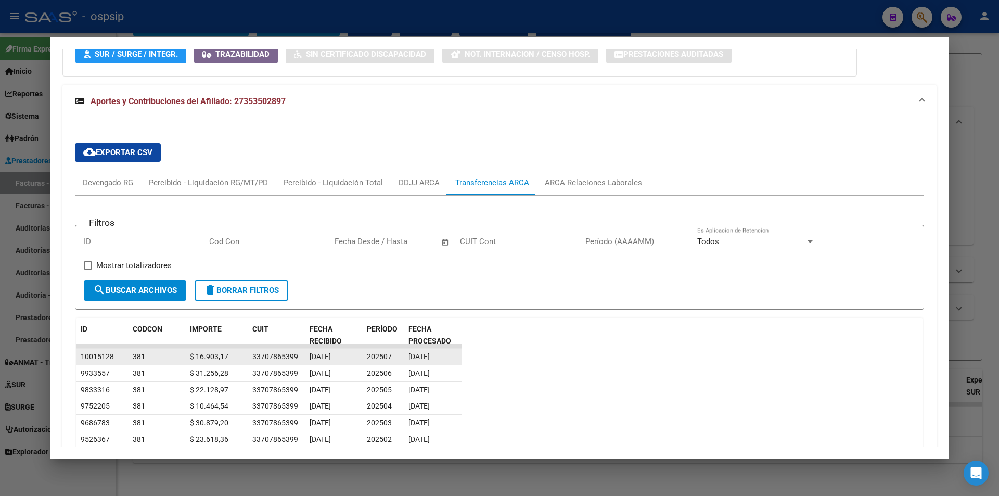
drag, startPoint x: 332, startPoint y: 358, endPoint x: 318, endPoint y: 363, distance: 15.3
click at [318, 361] on div "[DATE]" at bounding box center [333, 357] width 49 height 12
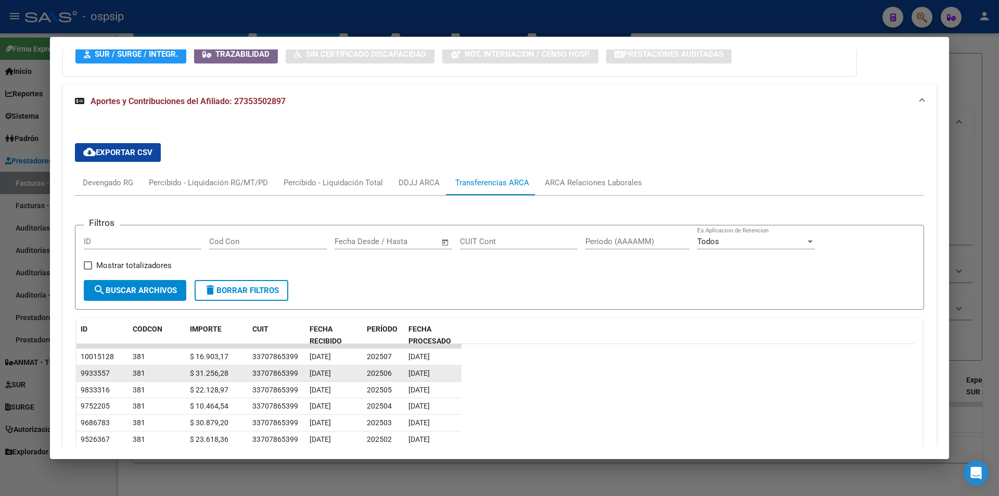
click at [324, 372] on span "[DATE]" at bounding box center [319, 373] width 21 height 8
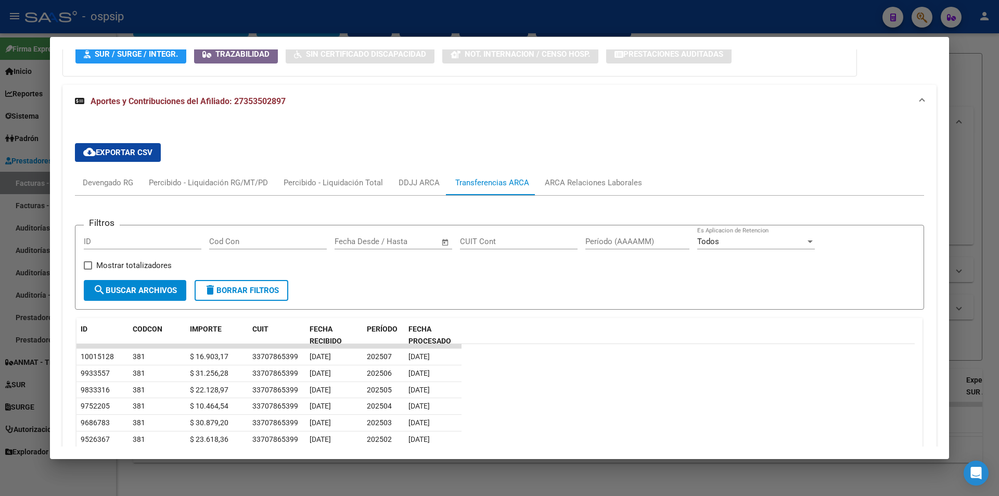
click at [499, 199] on div "Filtros ID Cod Con Fecha inicio – Fecha fin Fecha Desde / Hasta CUIT Cont Perío…" at bounding box center [499, 374] width 849 height 356
click at [499, 185] on div "ARCA Relaciones Laborales" at bounding box center [593, 182] width 97 height 11
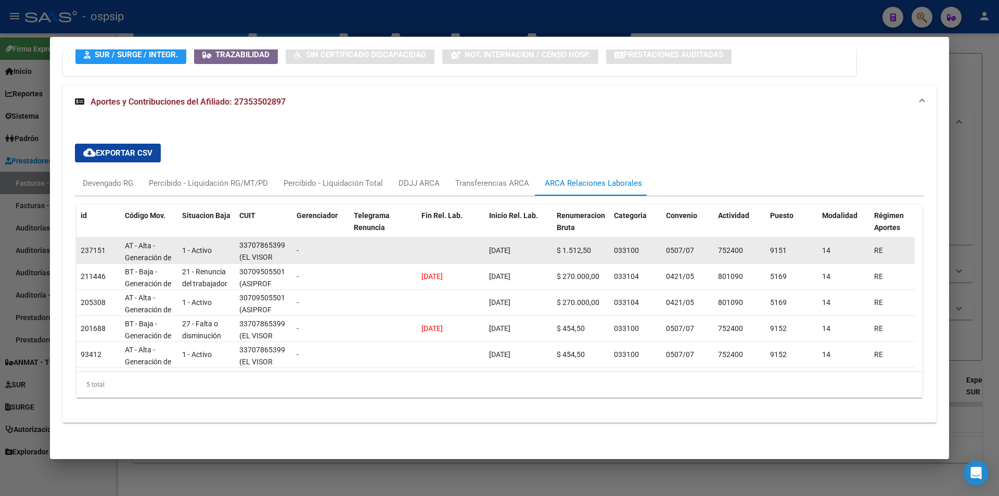
scroll to position [0, 0]
drag, startPoint x: 268, startPoint y: 261, endPoint x: 119, endPoint y: 247, distance: 150.0
click at [119, 247] on div "237151 AT - Alta - Generación de clave 1 - Activo 33707865399 (EL VISOR S.R.L.)…" at bounding box center [722, 251] width 1293 height 26
click at [111, 246] on div "237151" at bounding box center [99, 250] width 36 height 12
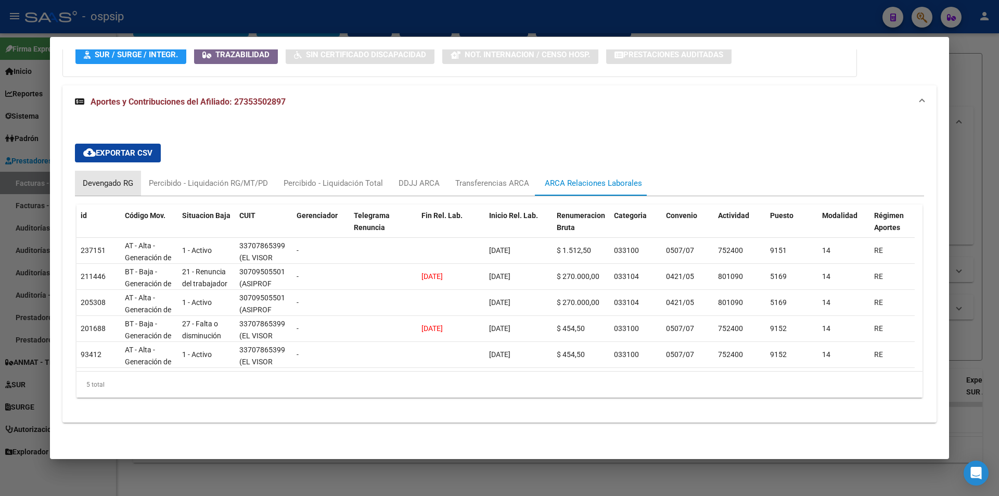
click at [117, 174] on div "Devengado RG" at bounding box center [108, 183] width 66 height 25
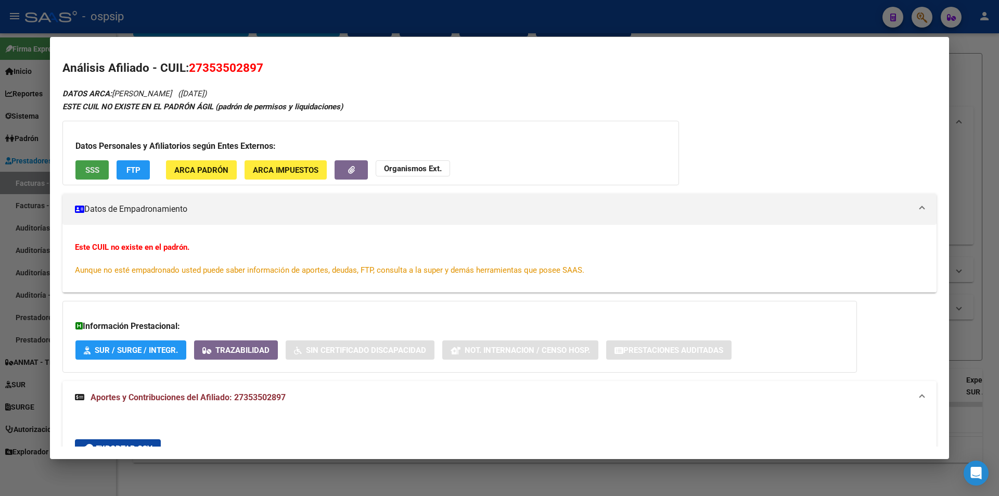
click at [88, 173] on span "SSS" at bounding box center [92, 169] width 14 height 9
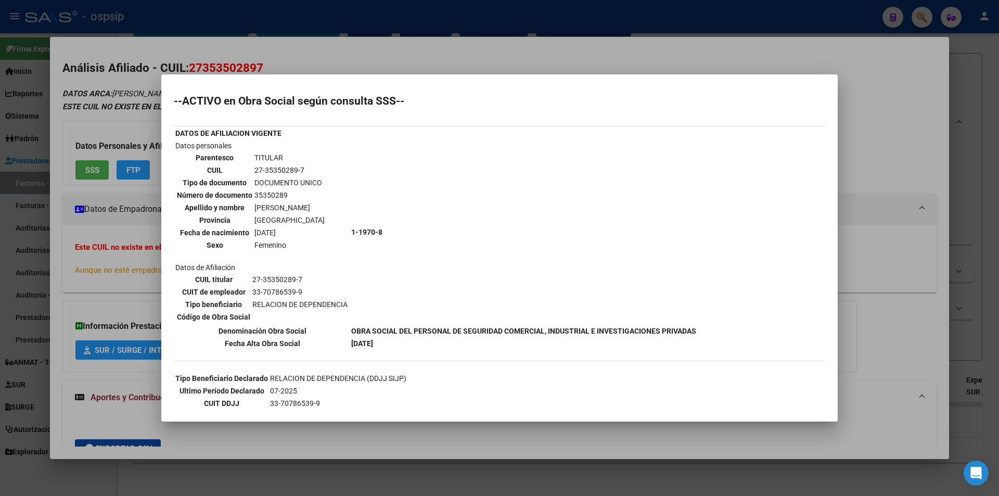
click at [62, 175] on div at bounding box center [499, 248] width 999 height 496
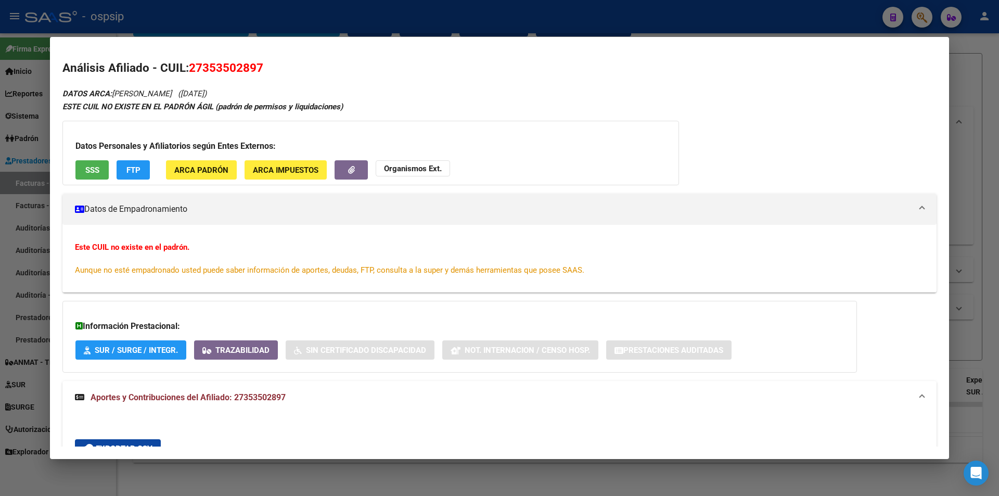
click at [0, 178] on div at bounding box center [499, 248] width 999 height 496
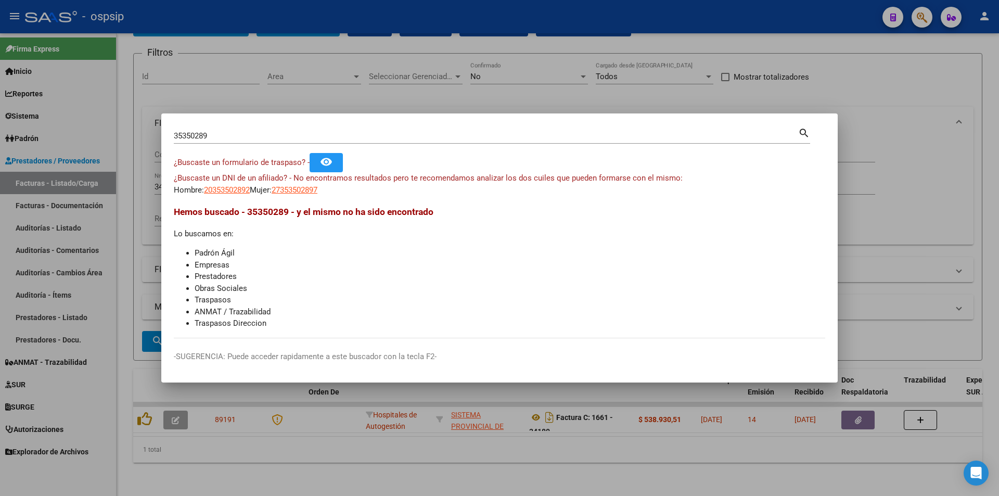
click at [237, 133] on input "35350289" at bounding box center [486, 135] width 624 height 9
type input "18771736"
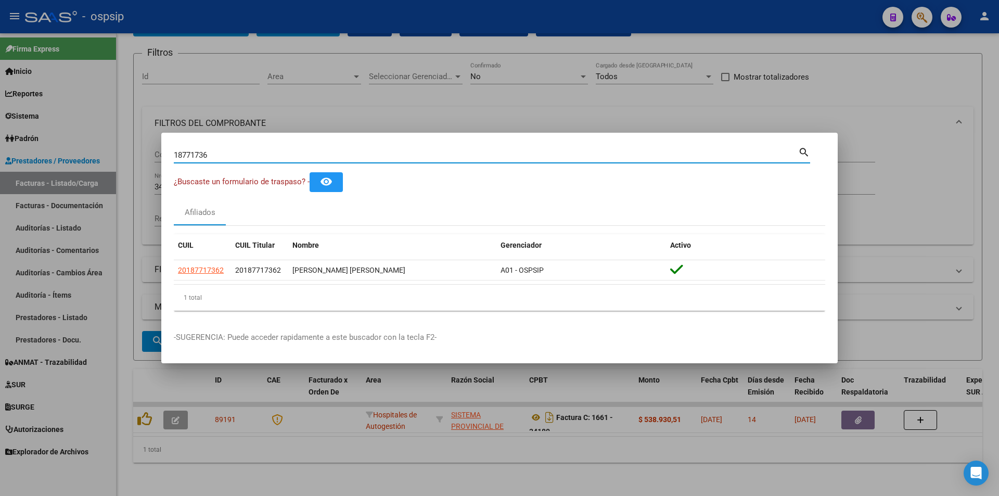
click at [205, 278] on datatable-body-cell "20187717362" at bounding box center [202, 270] width 57 height 20
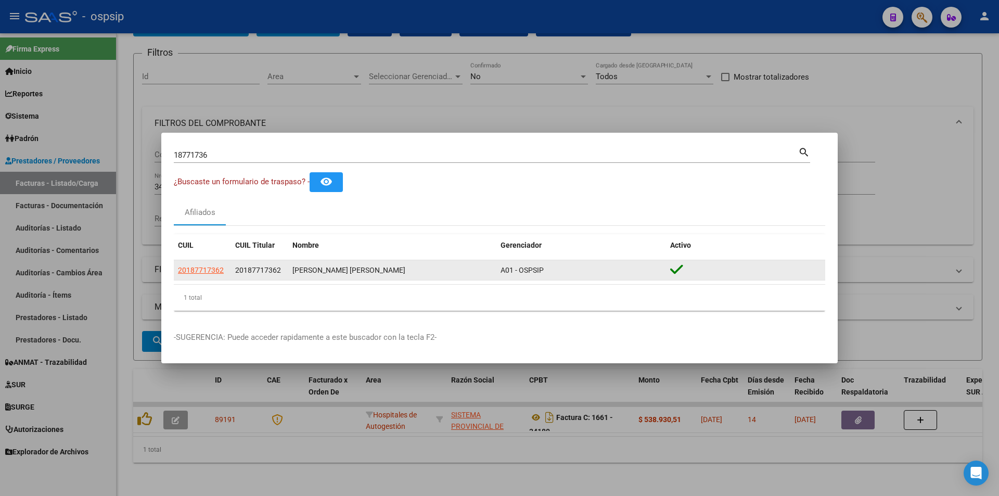
click at [209, 269] on span "20187717362" at bounding box center [201, 270] width 46 height 8
type textarea "20187717362"
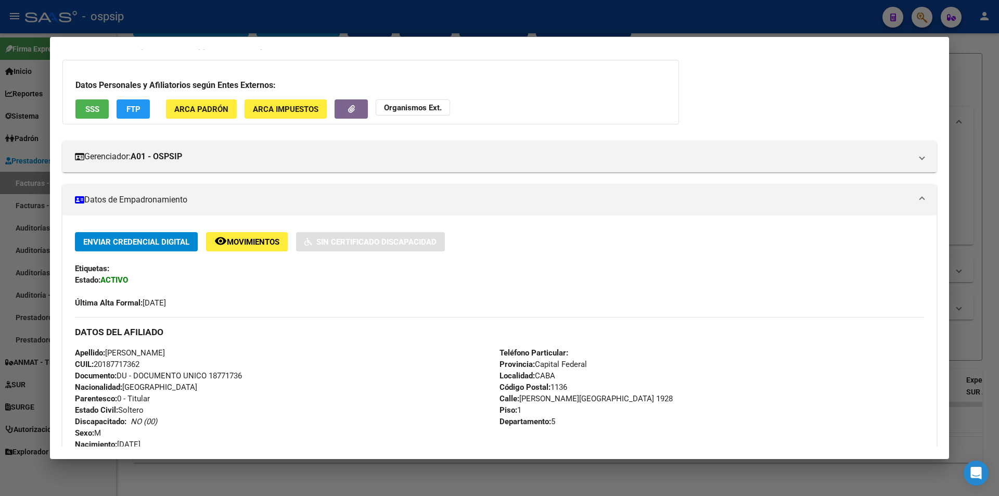
scroll to position [29, 0]
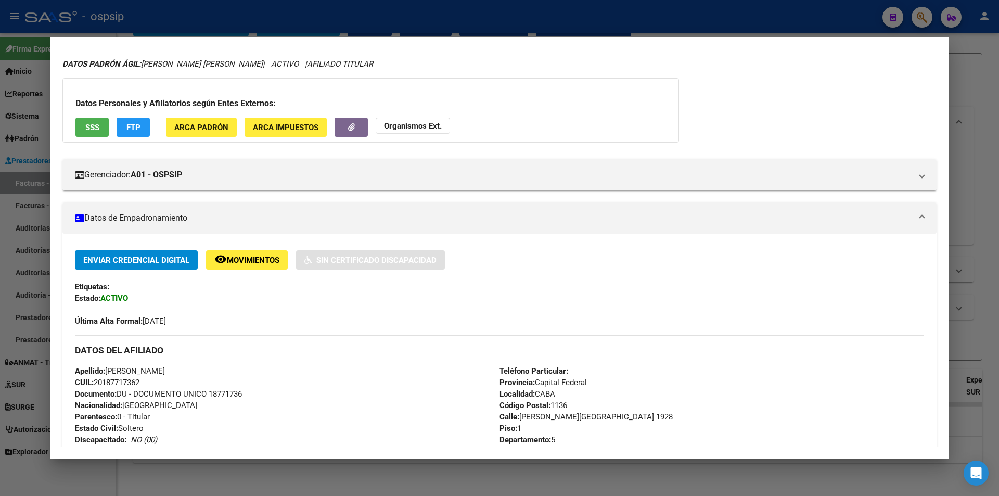
click at [65, 129] on div "Datos Personales y Afiliatorios según Entes Externos: SSS FTP ARCA Padrón ARCA …" at bounding box center [370, 110] width 616 height 64
click at [86, 120] on button "SSS" at bounding box center [91, 127] width 33 height 19
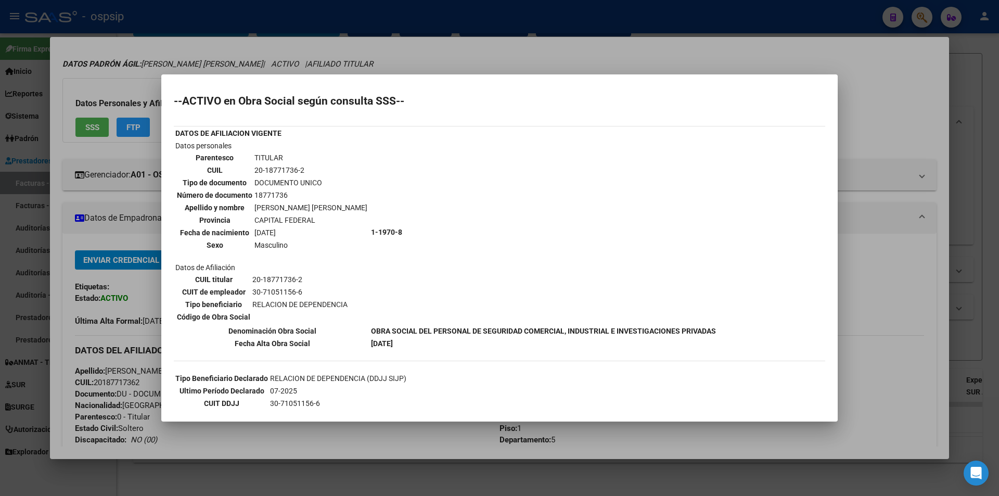
drag, startPoint x: 322, startPoint y: 221, endPoint x: 420, endPoint y: 224, distance: 97.3
click at [420, 224] on tr "Datos personales Parentesco TITULAR CUIL 20-18771736-2 Tipo de documento DOCUME…" at bounding box center [445, 232] width 541 height 184
click at [190, 229] on th "Fecha de nacimiento" at bounding box center [214, 232] width 76 height 11
click at [116, 236] on div at bounding box center [499, 248] width 999 height 496
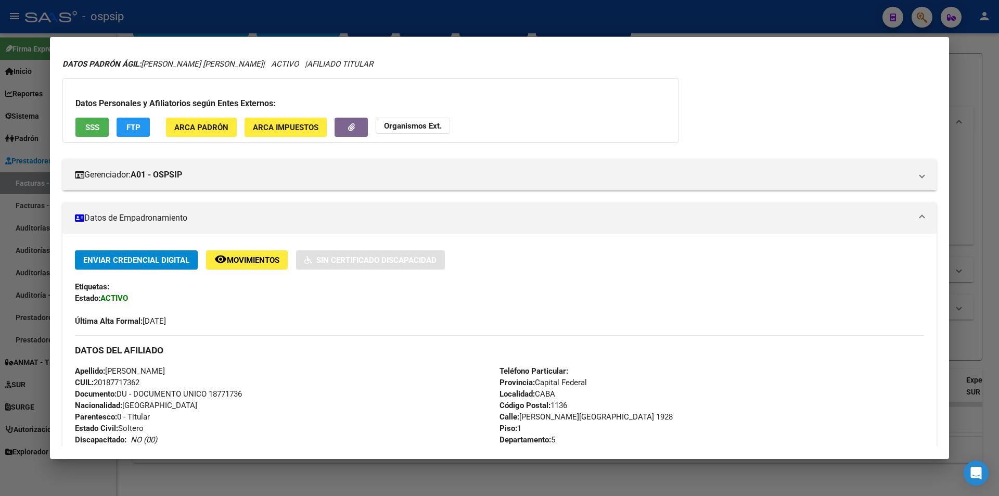
scroll to position [393, 0]
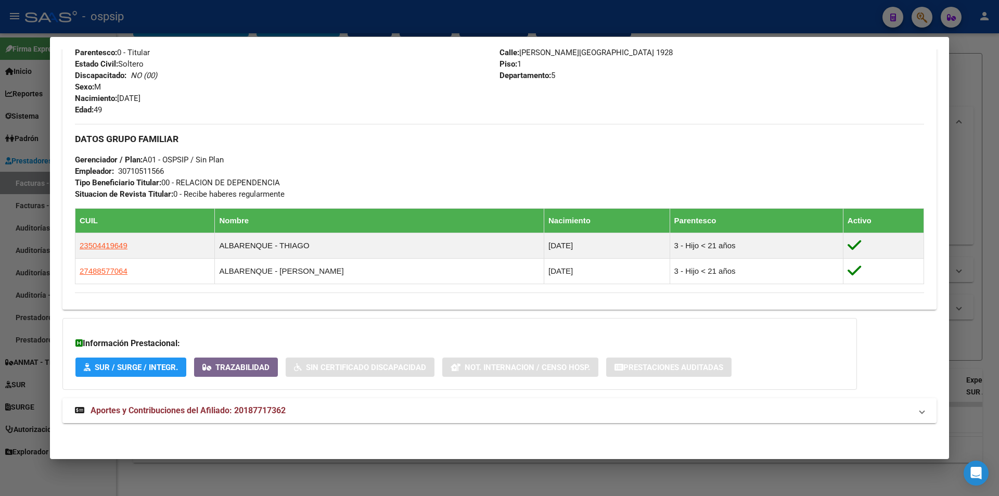
click at [129, 398] on mat-expansion-panel-header "Aportes y Contribuciones del Afiliado: 20187717362" at bounding box center [499, 410] width 874 height 25
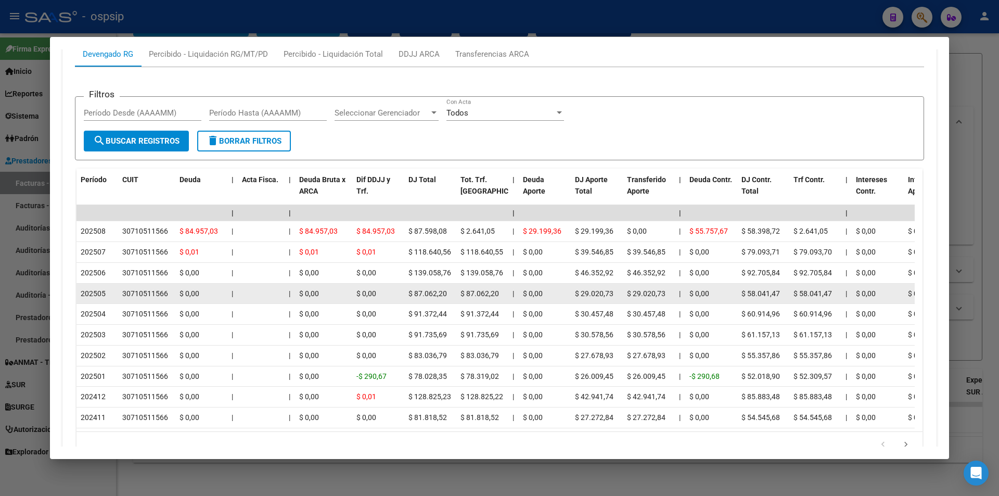
scroll to position [862, 0]
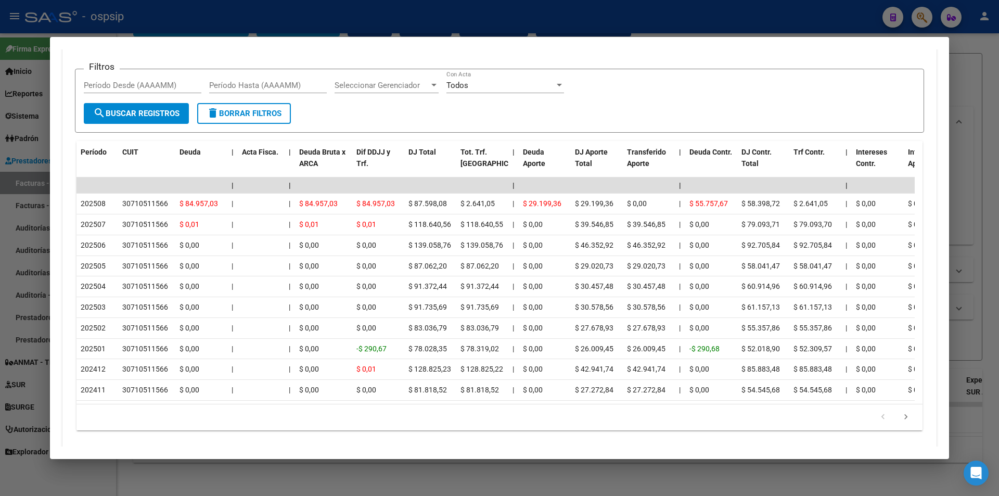
click at [0, 340] on div at bounding box center [499, 248] width 999 height 496
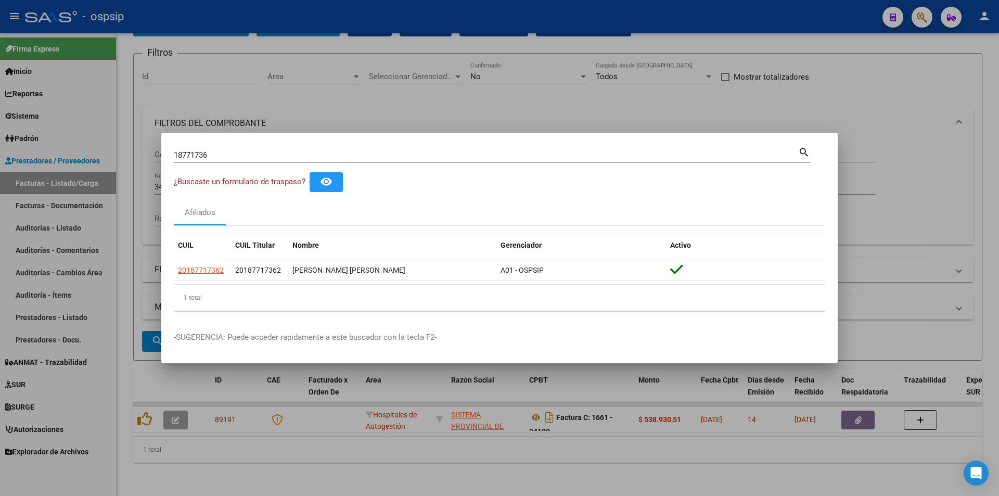
click at [271, 154] on input "18771736" at bounding box center [486, 154] width 624 height 9
type input "23762397"
click at [198, 278] on datatable-body-cell "20237623976" at bounding box center [202, 270] width 57 height 20
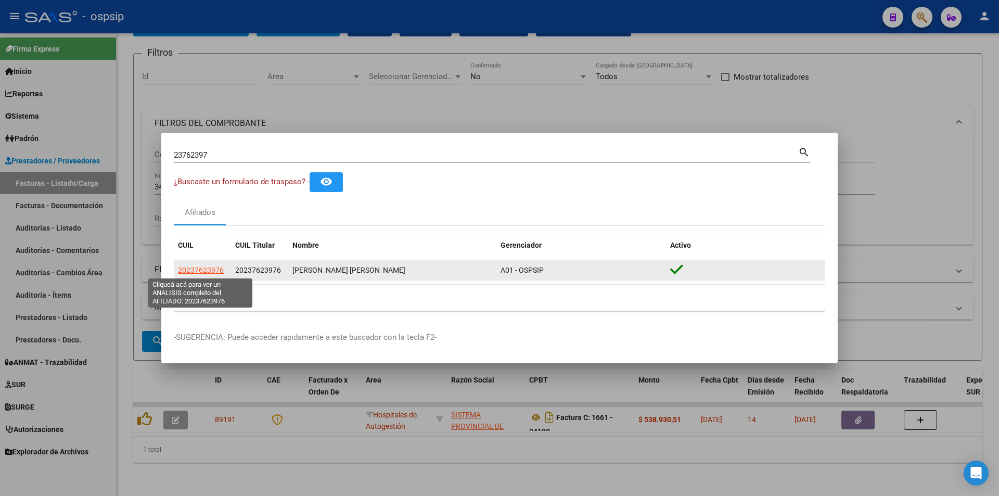
click at [204, 269] on span "20237623976" at bounding box center [201, 270] width 46 height 8
type textarea "20237623976"
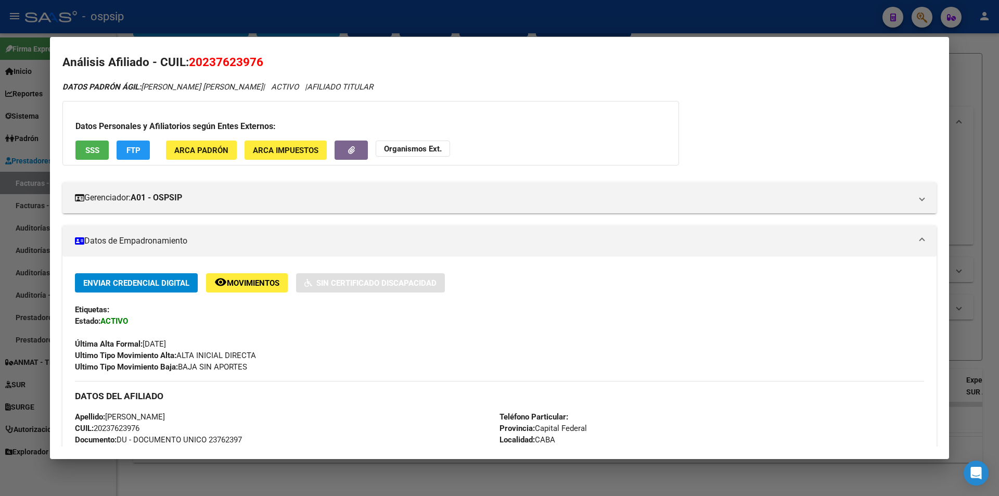
scroll to position [0, 0]
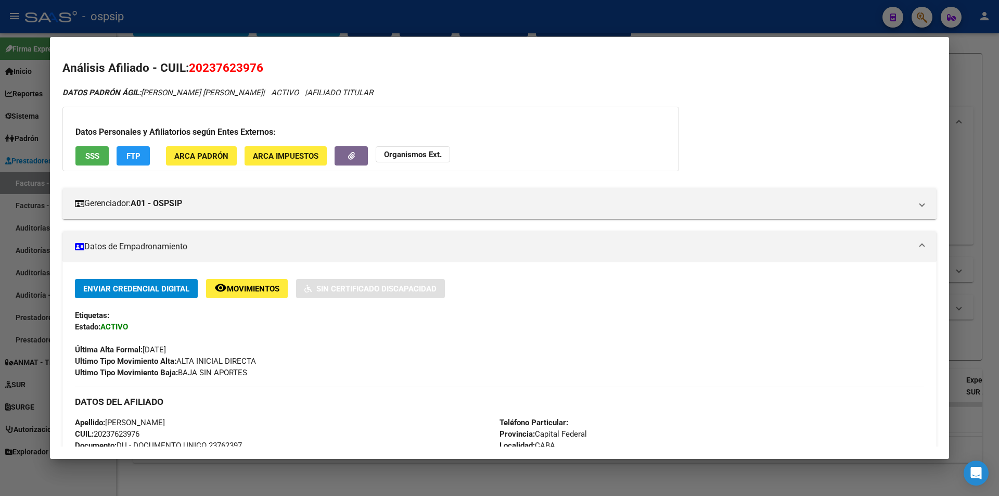
click at [96, 143] on div "Datos Personales y Afiliatorios según Entes Externos: SSS FTP ARCA Padrón ARCA …" at bounding box center [370, 139] width 616 height 64
click at [98, 151] on span "SSS" at bounding box center [92, 155] width 14 height 9
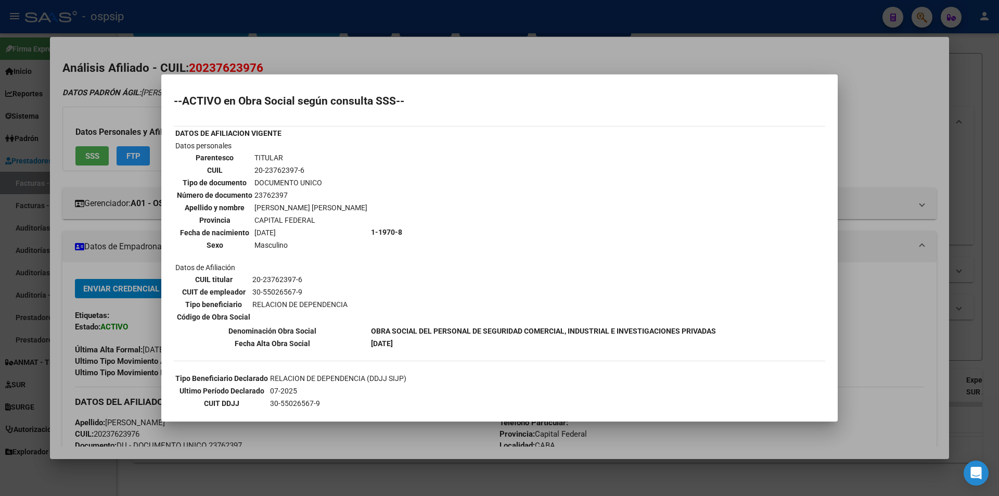
click at [371, 233] on b "1-1970-8" at bounding box center [386, 232] width 31 height 8
click at [172, 247] on mat-dialog-content "--ACTIVO en Obra Social según consulta SSS-- DATOS DE AFILIACION VIGENTE Datos …" at bounding box center [499, 248] width 676 height 322
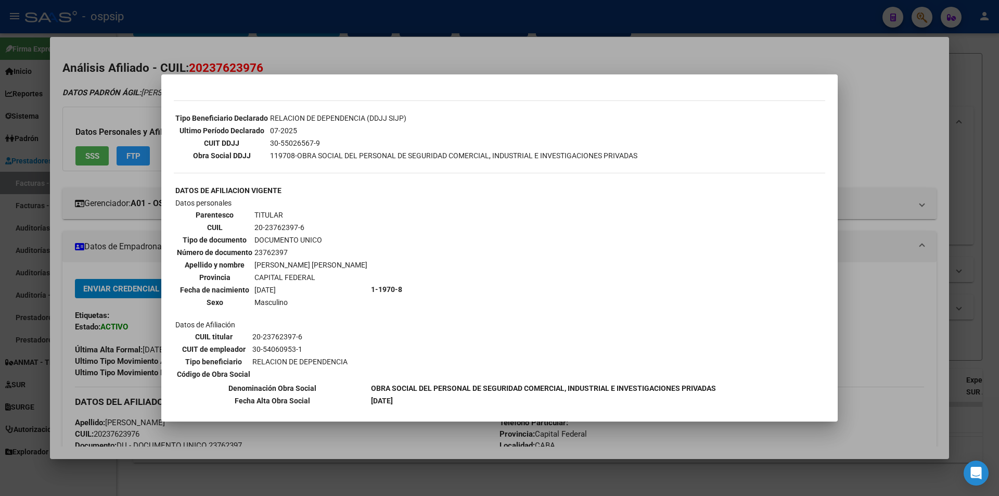
click at [146, 305] on div at bounding box center [499, 248] width 999 height 496
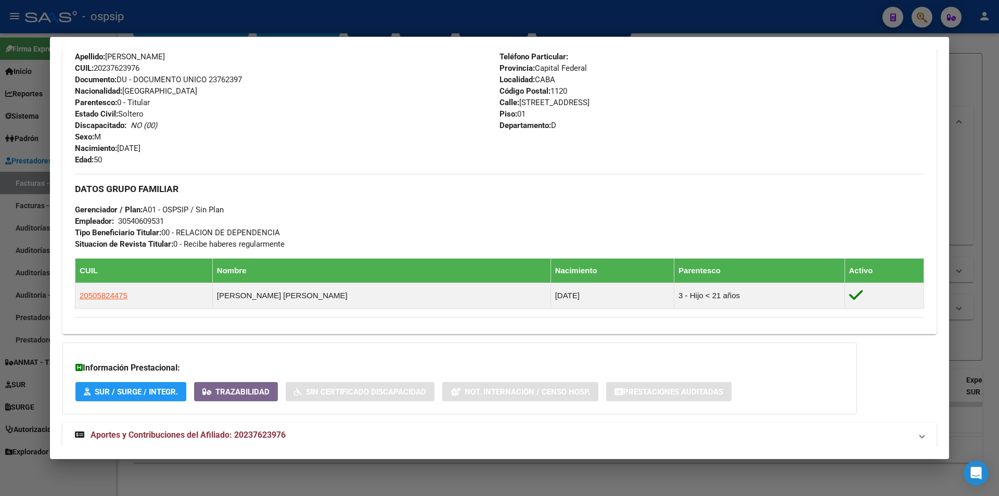
scroll to position [390, 0]
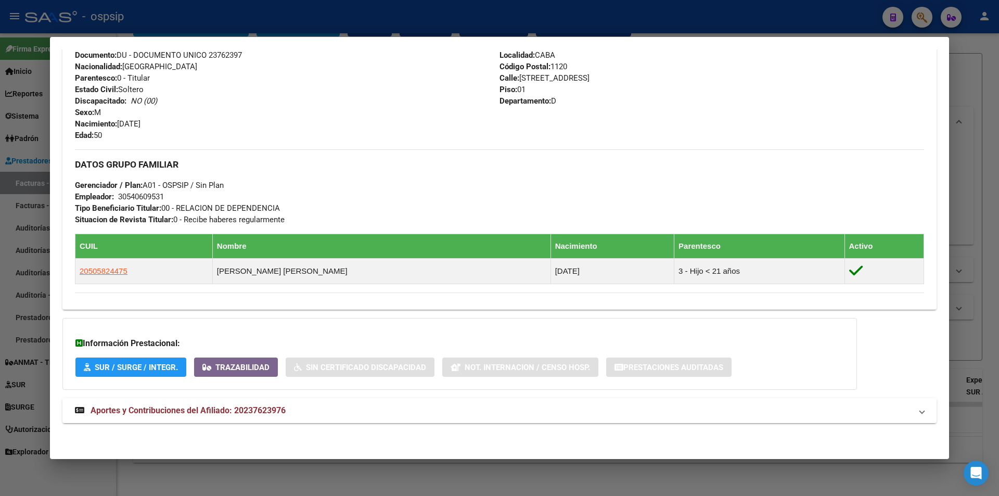
click at [151, 409] on span "Aportes y Contribuciones del Afiliado: 20237623976" at bounding box center [188, 410] width 195 height 10
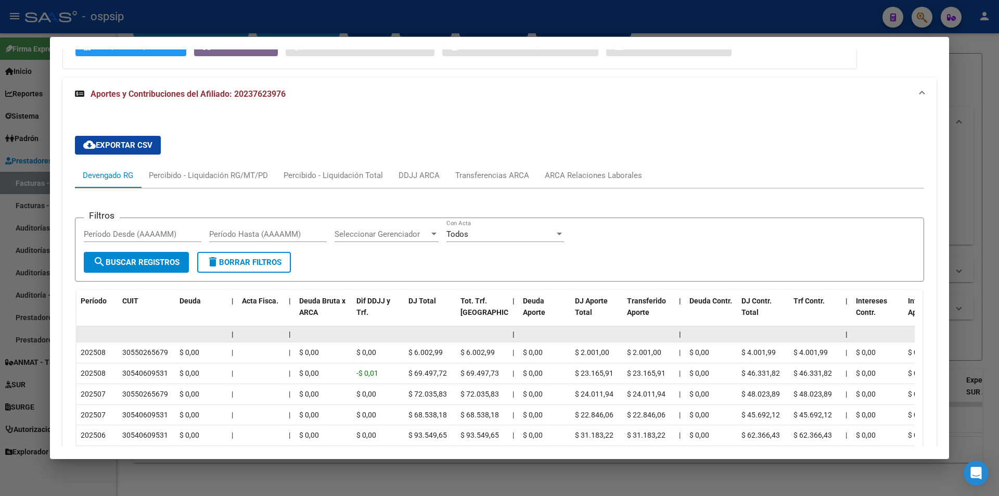
scroll to position [711, 0]
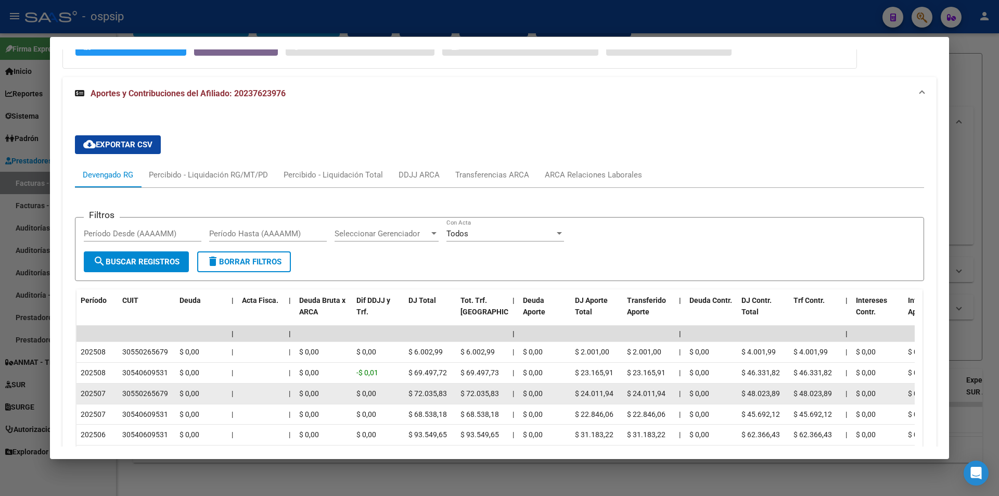
drag, startPoint x: 104, startPoint y: 358, endPoint x: 112, endPoint y: 405, distance: 47.0
click at [112, 405] on datatable-scroller "| | | | | | | | | | | | | 202508 30550265679 $ 0,00 | | $ 0,00 $ 0,00 $ 6.002,9…" at bounding box center [495, 437] width 838 height 223
click at [133, 397] on div "30550265679" at bounding box center [145, 394] width 46 height 12
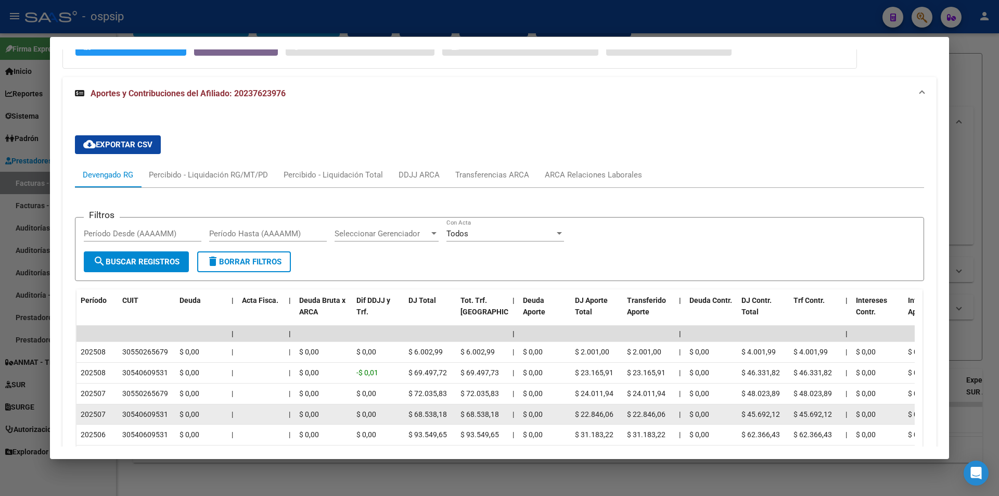
scroll to position [867, 0]
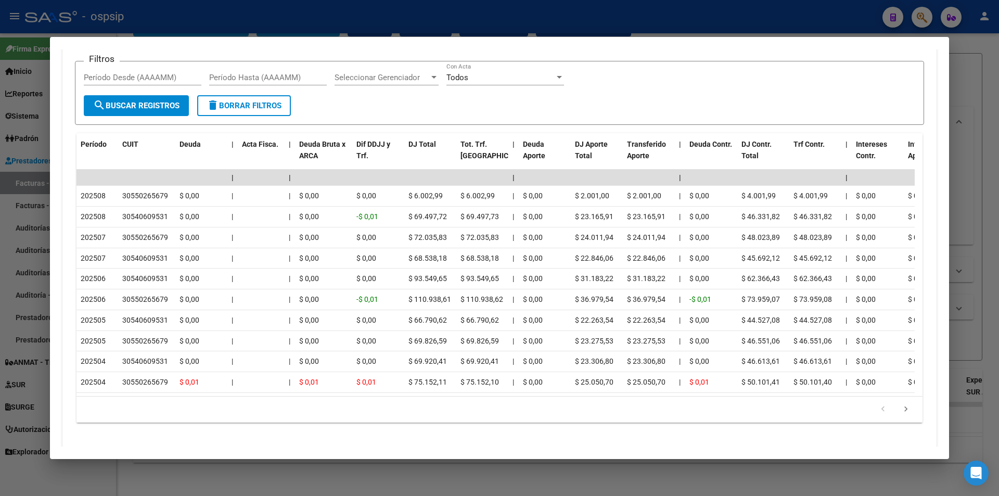
click at [0, 253] on div at bounding box center [499, 248] width 999 height 496
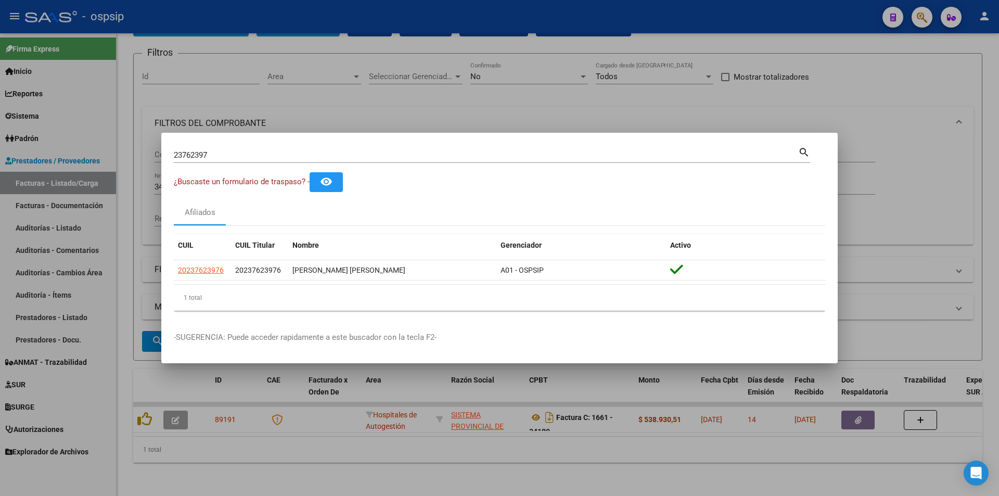
click at [258, 161] on div "23762397 Buscar (apellido, dni, [PERSON_NAME], [PERSON_NAME], cuit, obra social)" at bounding box center [486, 155] width 624 height 16
click at [261, 150] on input "23762397" at bounding box center [486, 154] width 624 height 9
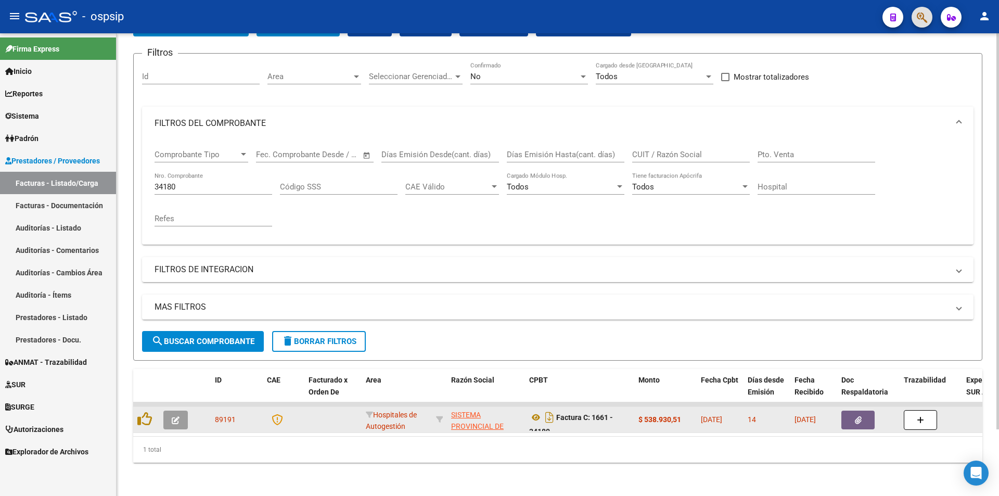
click at [152, 411] on div at bounding box center [146, 419] width 18 height 16
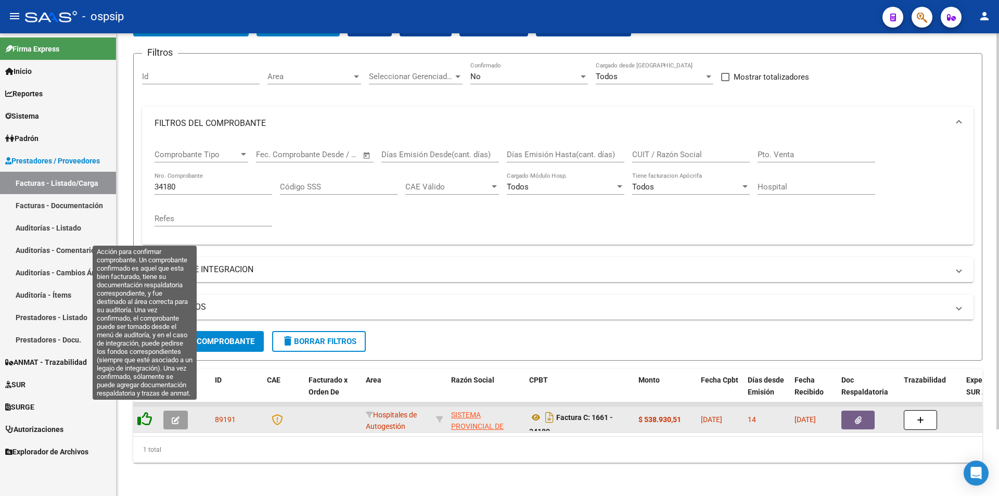
click at [145, 411] on icon at bounding box center [144, 418] width 15 height 15
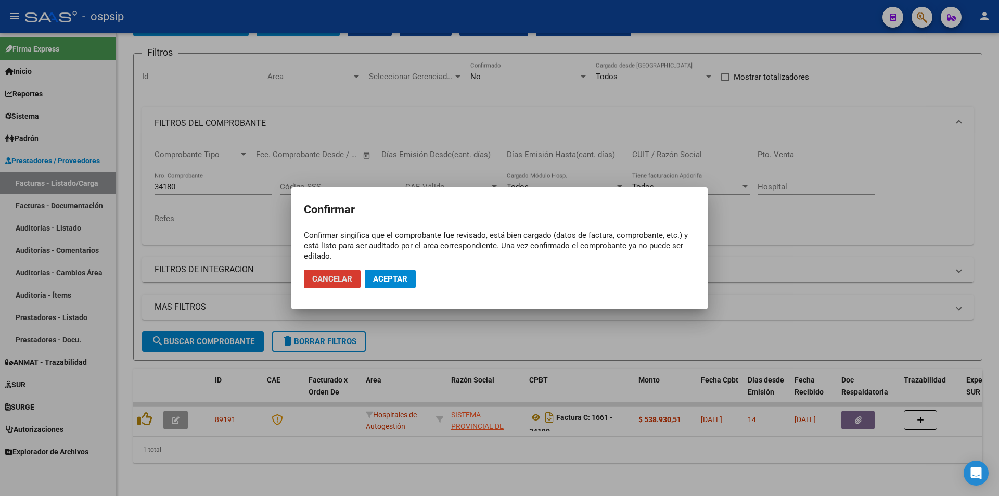
click at [390, 283] on span "Aceptar" at bounding box center [390, 278] width 34 height 9
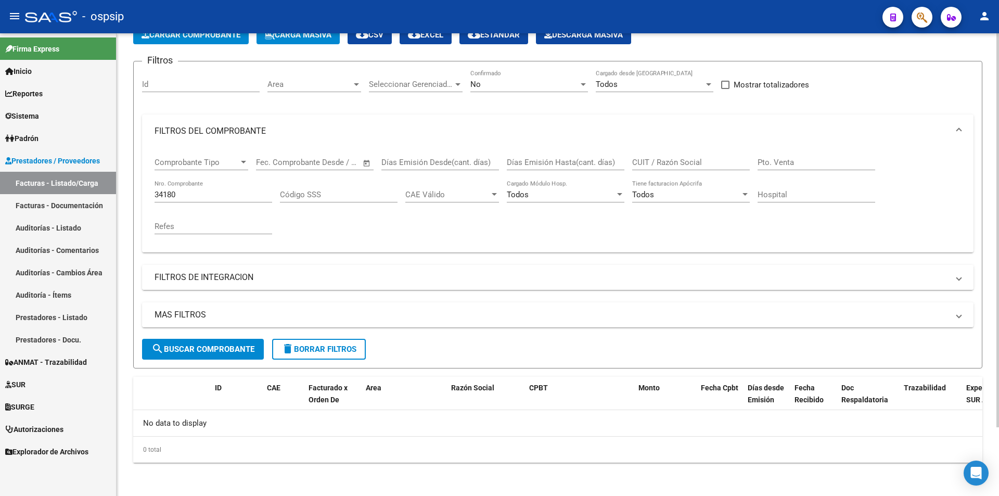
scroll to position [62, 0]
click at [184, 182] on div "34180 Nro. Comprobante" at bounding box center [213, 191] width 118 height 22
click at [190, 190] on input "34180" at bounding box center [213, 194] width 118 height 9
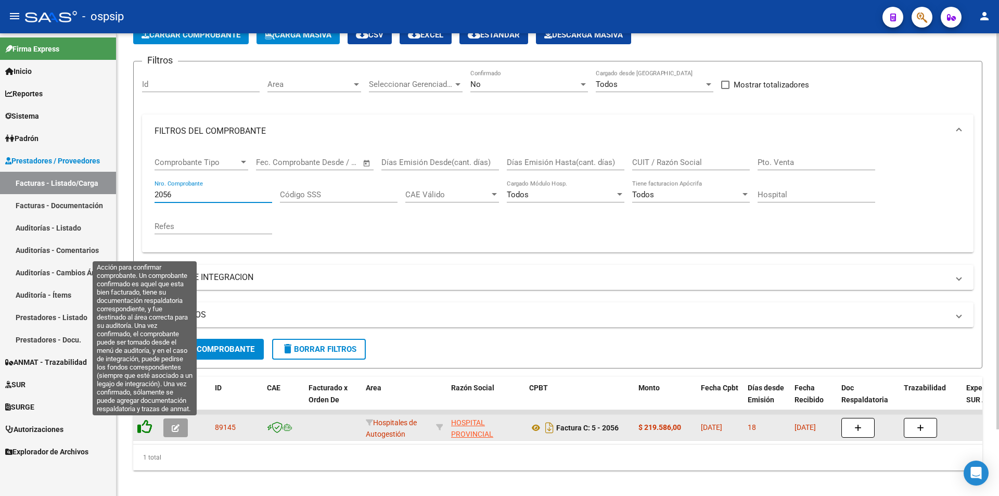
click at [141, 433] on icon at bounding box center [144, 426] width 15 height 15
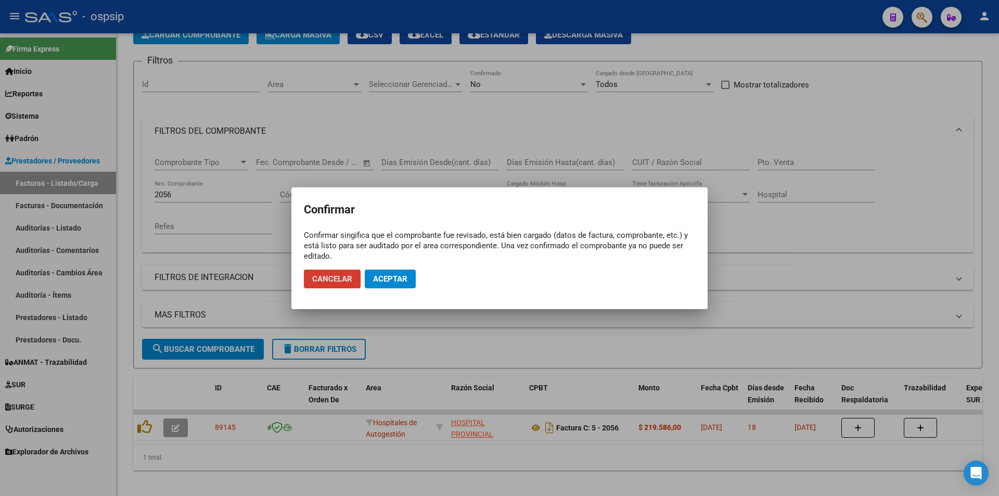
click at [391, 282] on span "Aceptar" at bounding box center [390, 278] width 34 height 9
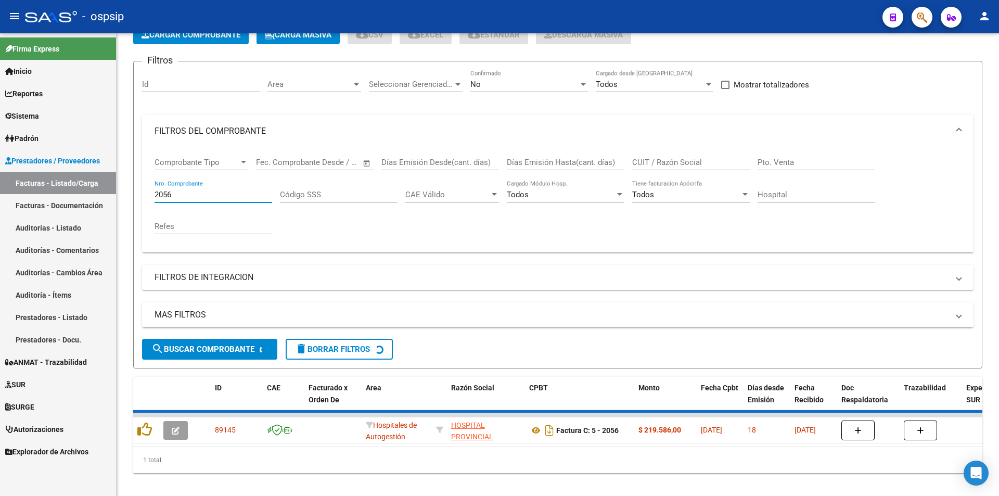
drag, startPoint x: 207, startPoint y: 196, endPoint x: 20, endPoint y: 201, distance: 187.3
click at [21, 201] on mat-sidenav-container "Firma Express Inicio Instructivos Contacto OS Reportes Egresos Devengados Audit…" at bounding box center [499, 264] width 999 height 462
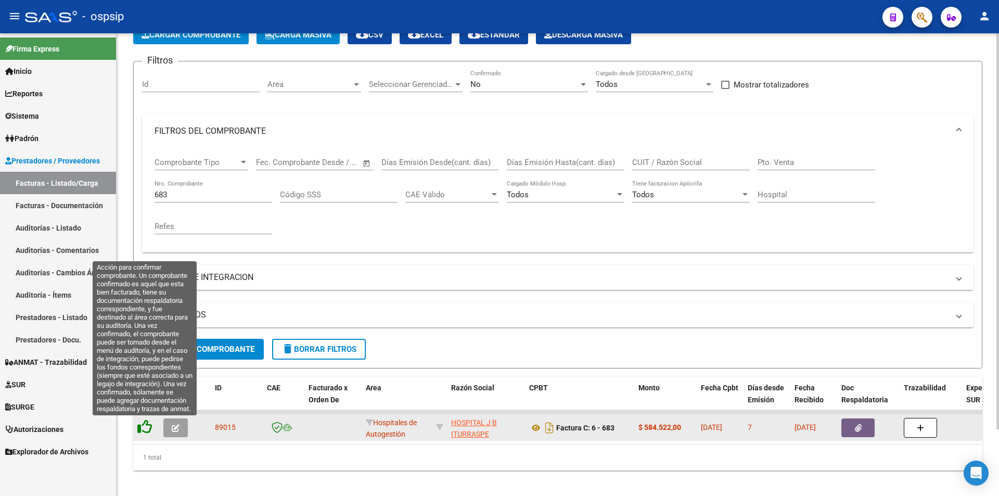
click at [139, 433] on icon at bounding box center [144, 426] width 15 height 15
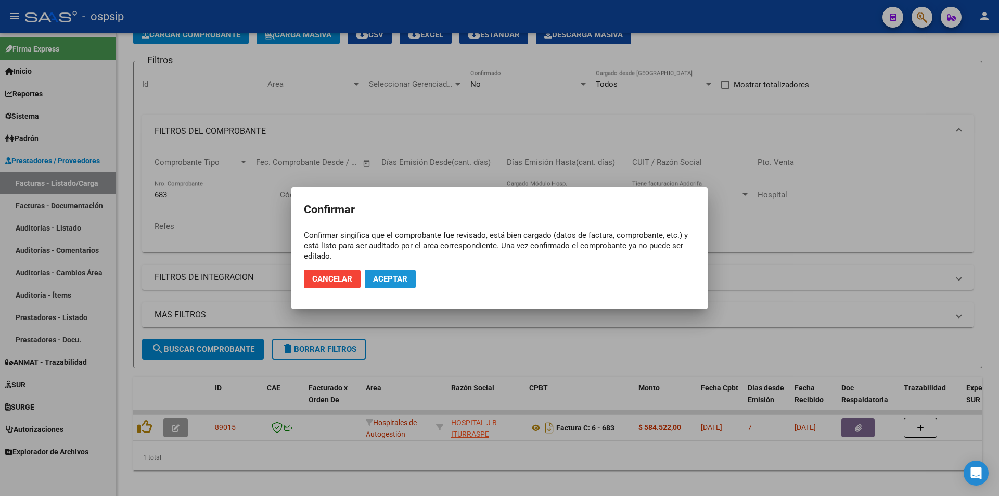
click at [406, 273] on button "Aceptar" at bounding box center [390, 278] width 51 height 19
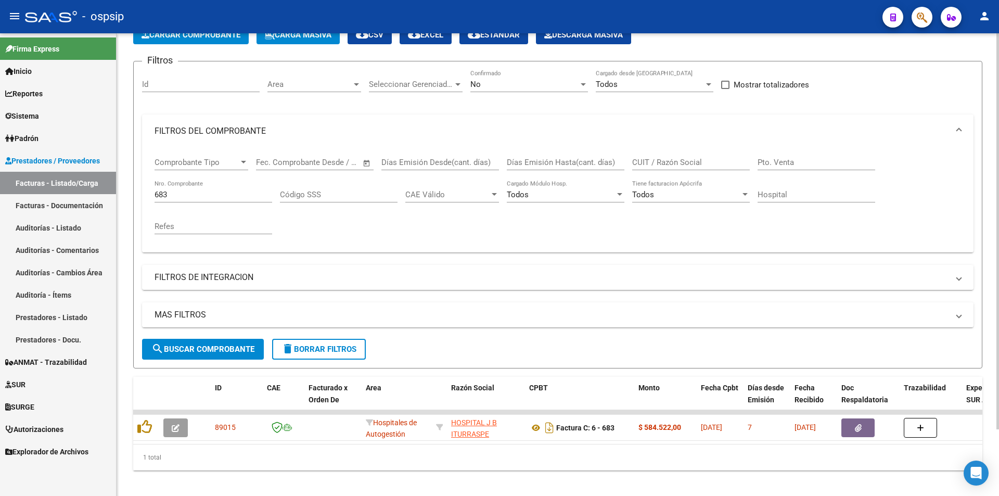
click at [214, 195] on input "683" at bounding box center [213, 194] width 118 height 9
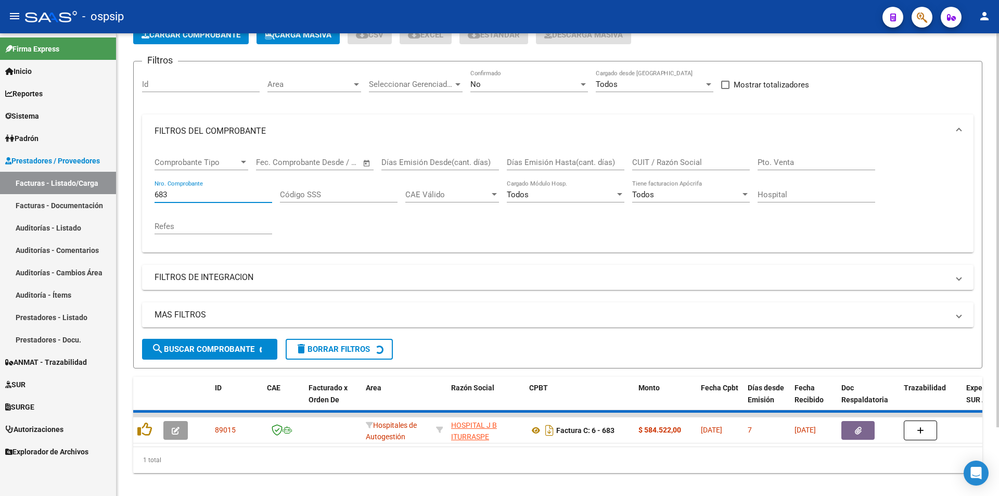
click at [214, 195] on input "683" at bounding box center [213, 194] width 118 height 9
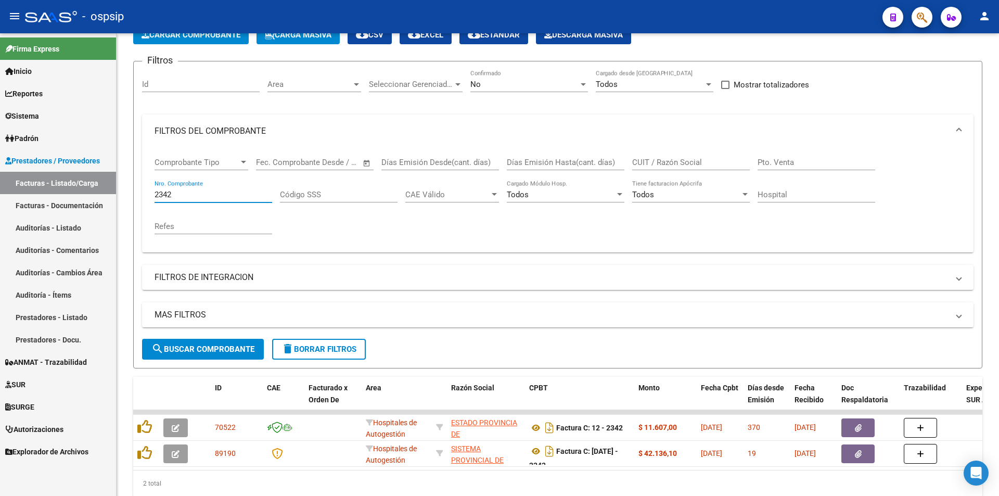
type input "2342"
click at [194, 196] on input "2342" at bounding box center [213, 194] width 118 height 9
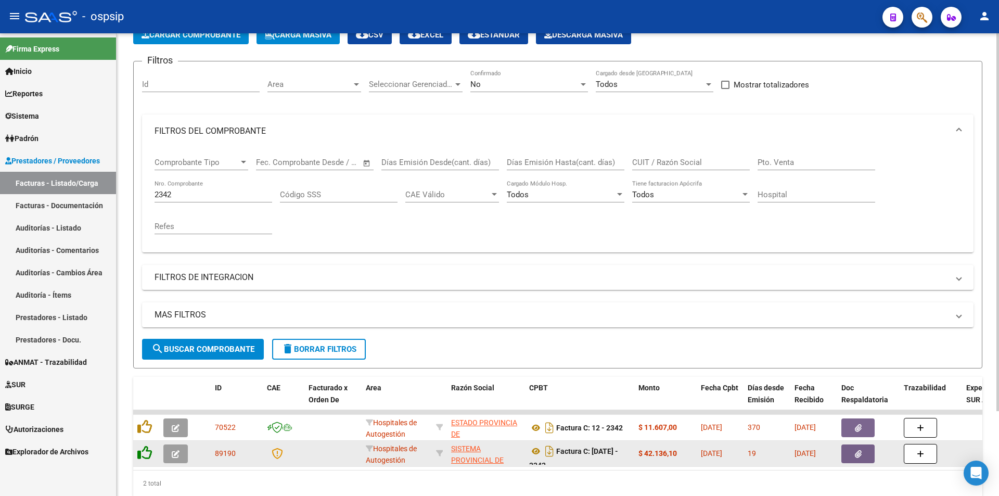
click at [141, 457] on icon at bounding box center [144, 452] width 15 height 15
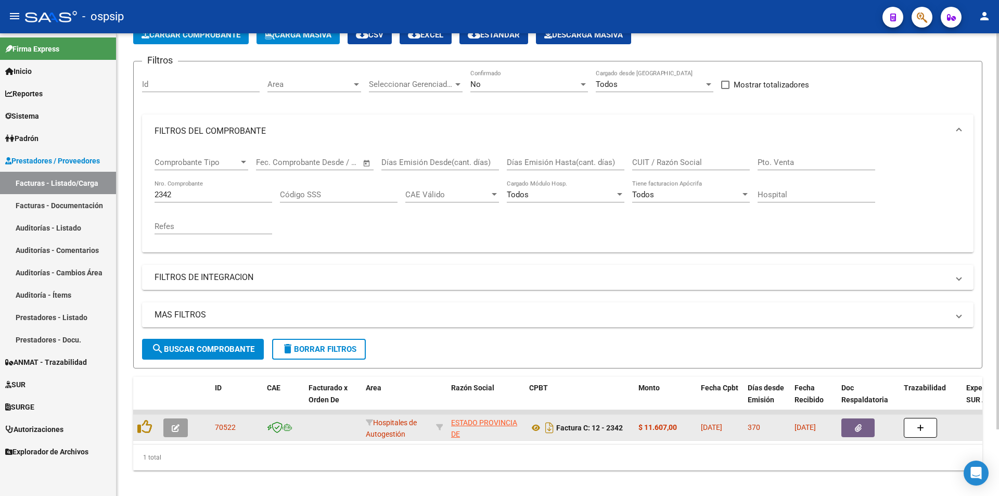
click at [152, 427] on div at bounding box center [146, 427] width 18 height 16
click at [147, 427] on icon at bounding box center [144, 426] width 15 height 15
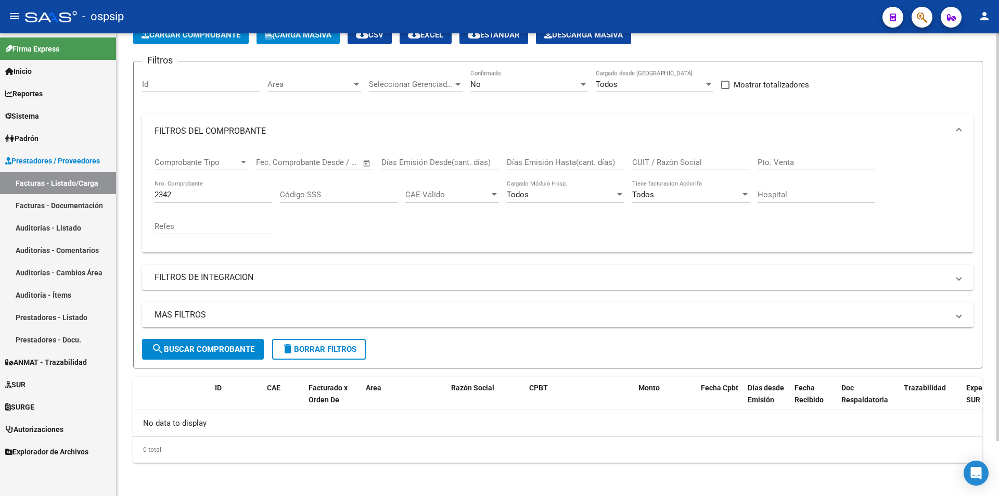
click at [230, 186] on div "2342 Nro. Comprobante" at bounding box center [213, 191] width 118 height 22
click at [230, 188] on div "2342 Nro. Comprobante" at bounding box center [213, 191] width 118 height 22
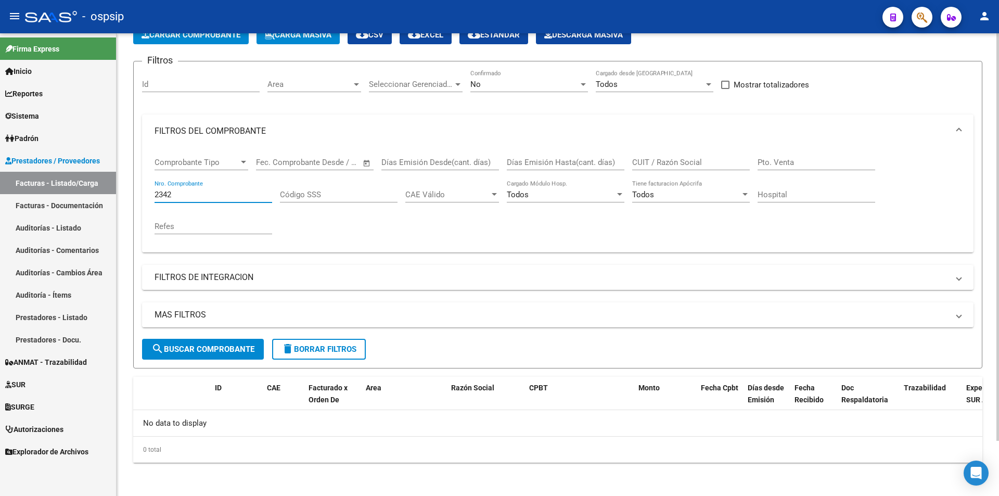
click at [230, 189] on div "2342 Nro. Comprobante" at bounding box center [213, 191] width 118 height 22
click at [230, 192] on input "2342" at bounding box center [213, 194] width 118 height 9
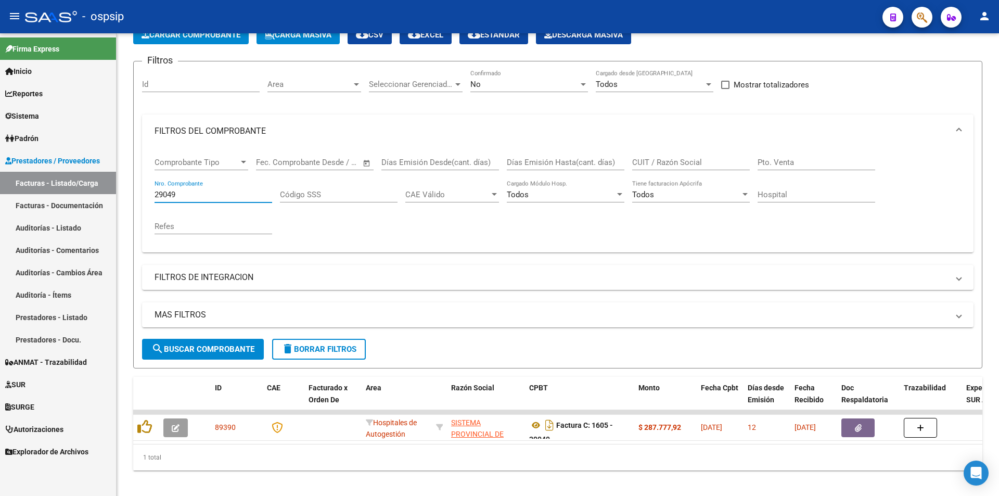
scroll to position [78, 0]
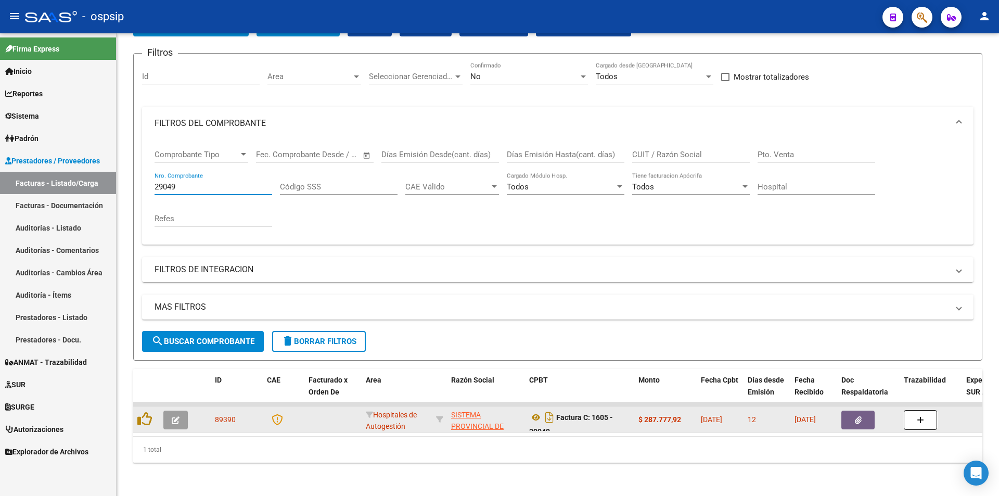
type input "29049"
click at [499, 416] on icon "button" at bounding box center [858, 420] width 7 height 8
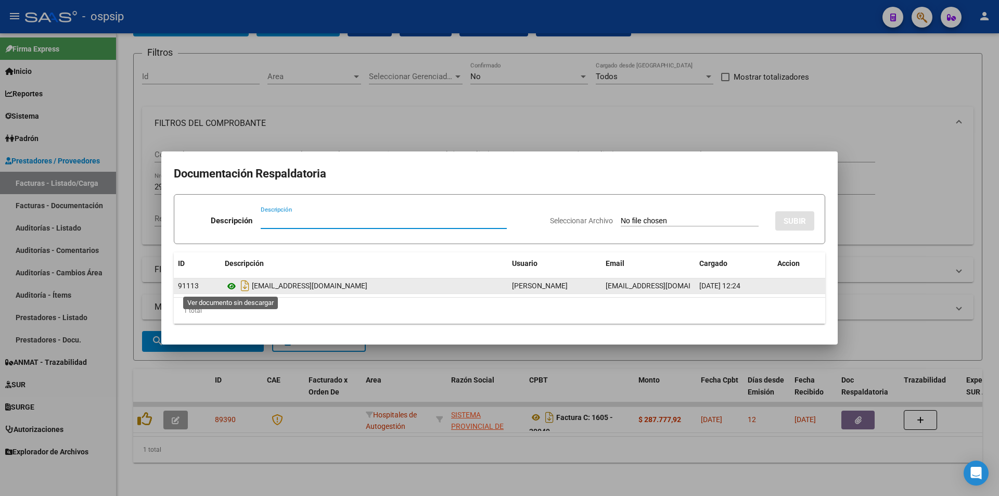
click at [235, 283] on icon at bounding box center [232, 286] width 14 height 12
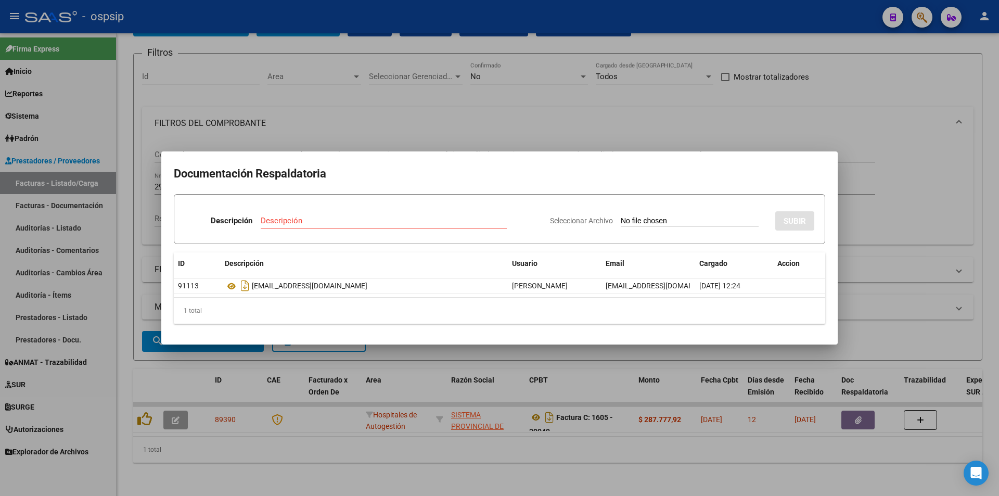
click at [437, 418] on div at bounding box center [499, 248] width 999 height 496
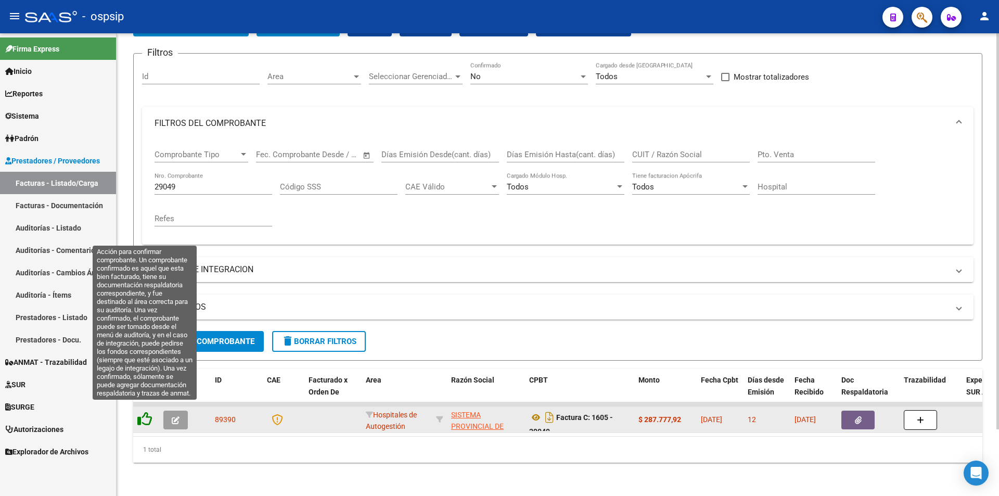
click at [143, 411] on icon at bounding box center [144, 418] width 15 height 15
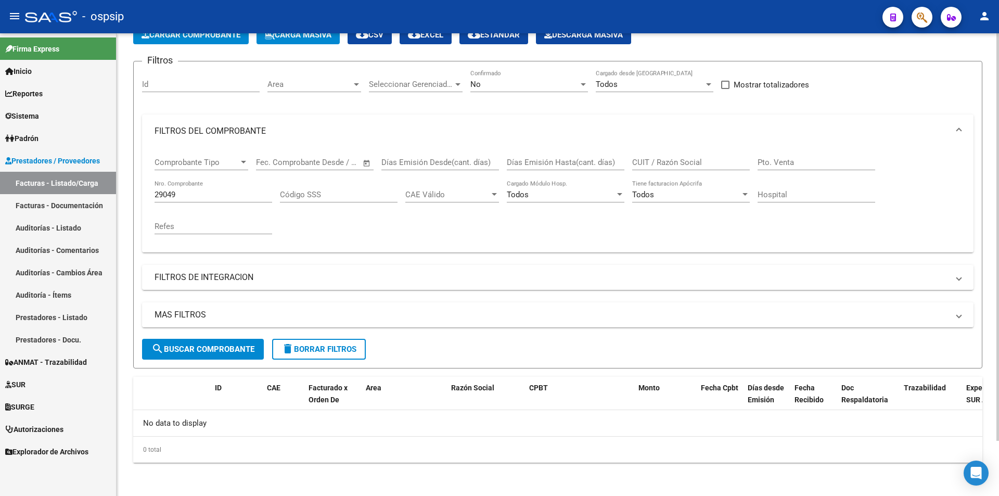
scroll to position [62, 0]
click at [239, 199] on div "29049 Nro. Comprobante" at bounding box center [213, 191] width 118 height 22
click at [238, 199] on div "29049 Nro. Comprobante" at bounding box center [213, 191] width 118 height 22
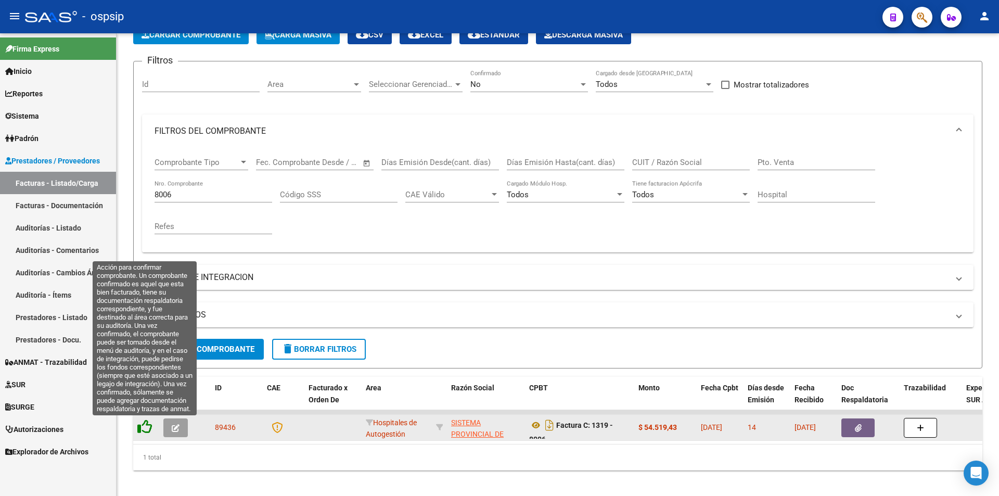
click at [147, 432] on icon at bounding box center [144, 426] width 15 height 15
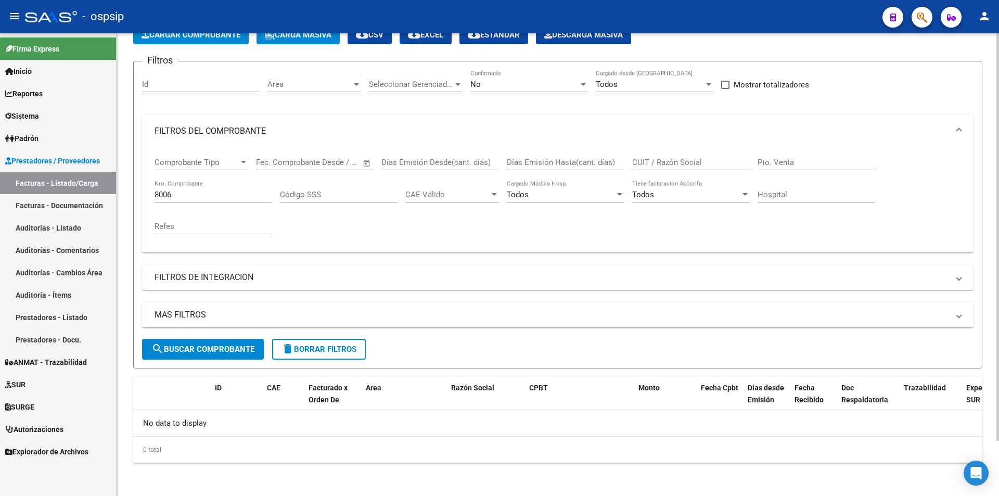
click at [238, 189] on div "8006 Nro. Comprobante" at bounding box center [213, 191] width 118 height 22
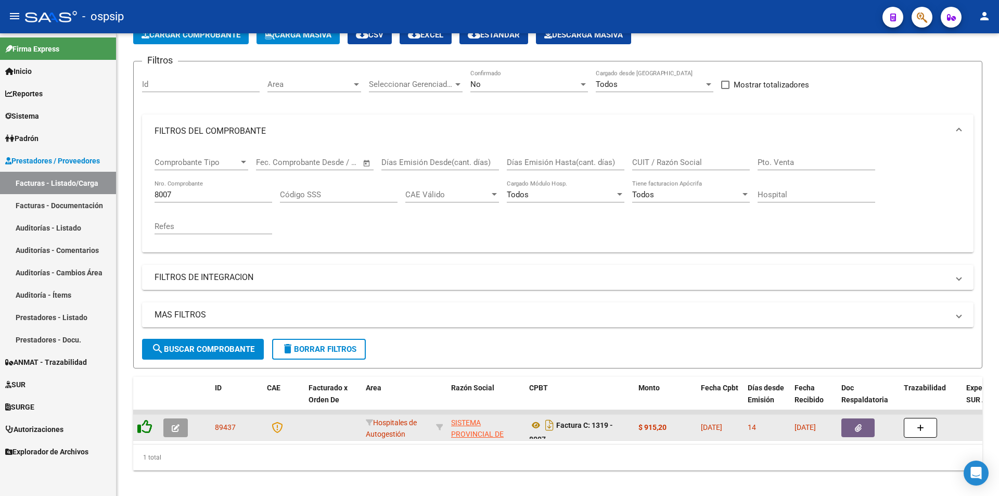
click at [144, 423] on icon at bounding box center [144, 426] width 15 height 15
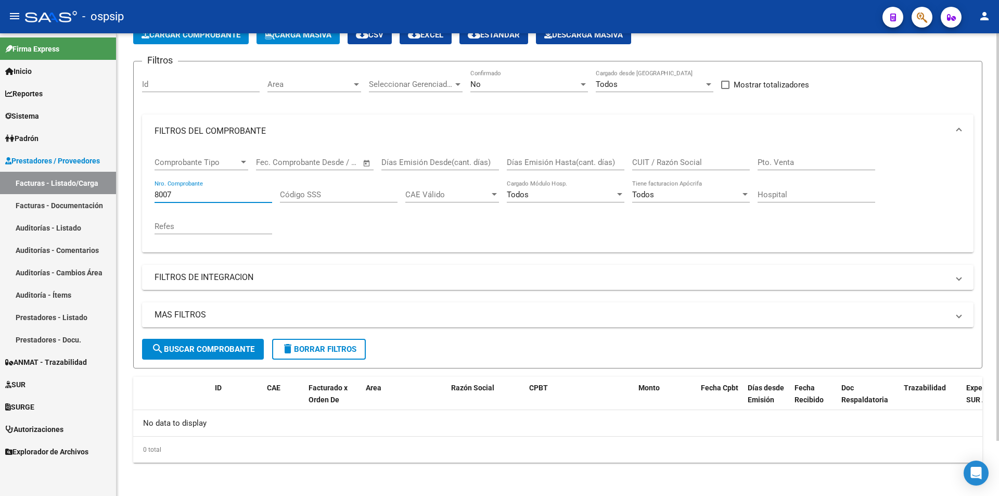
drag, startPoint x: 165, startPoint y: 191, endPoint x: 227, endPoint y: 192, distance: 61.9
click at [227, 192] on input "8007" at bounding box center [213, 194] width 118 height 9
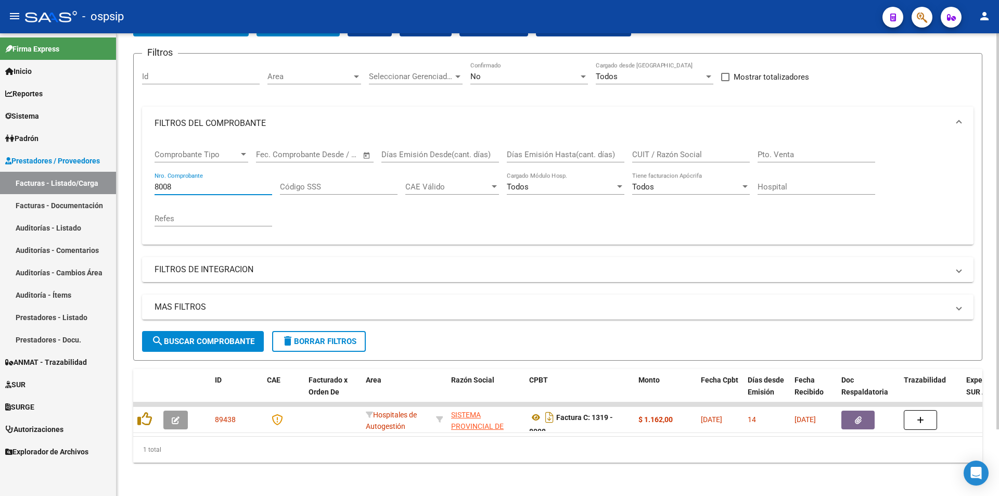
scroll to position [78, 0]
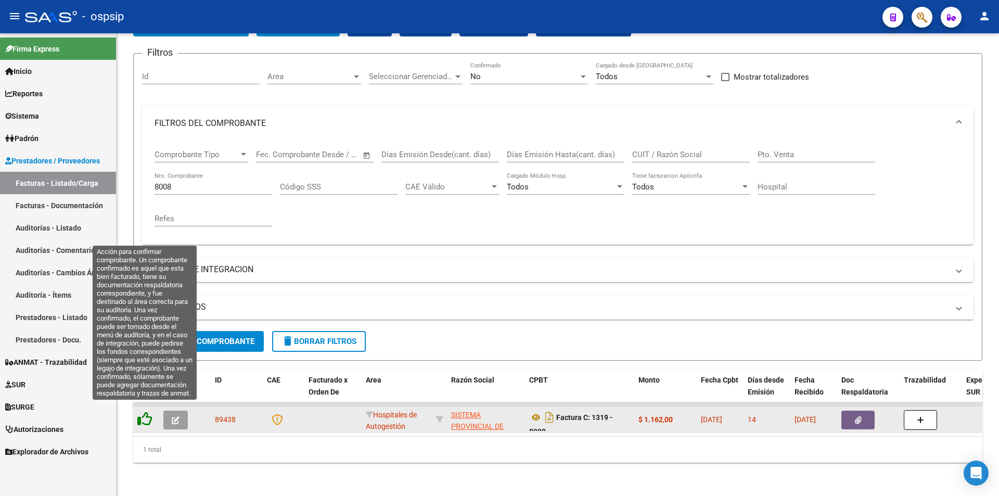
click at [151, 411] on icon at bounding box center [144, 418] width 15 height 15
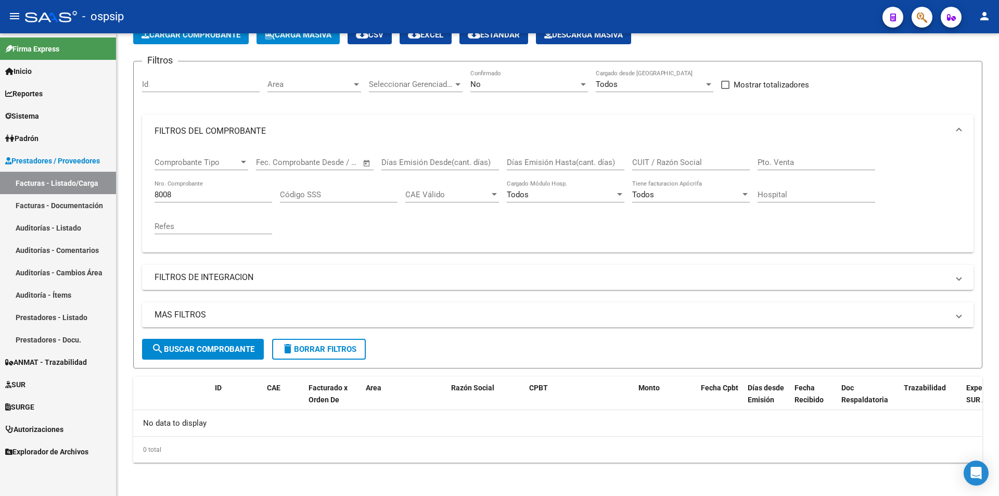
scroll to position [62, 0]
click at [212, 190] on input "8008" at bounding box center [213, 194] width 118 height 9
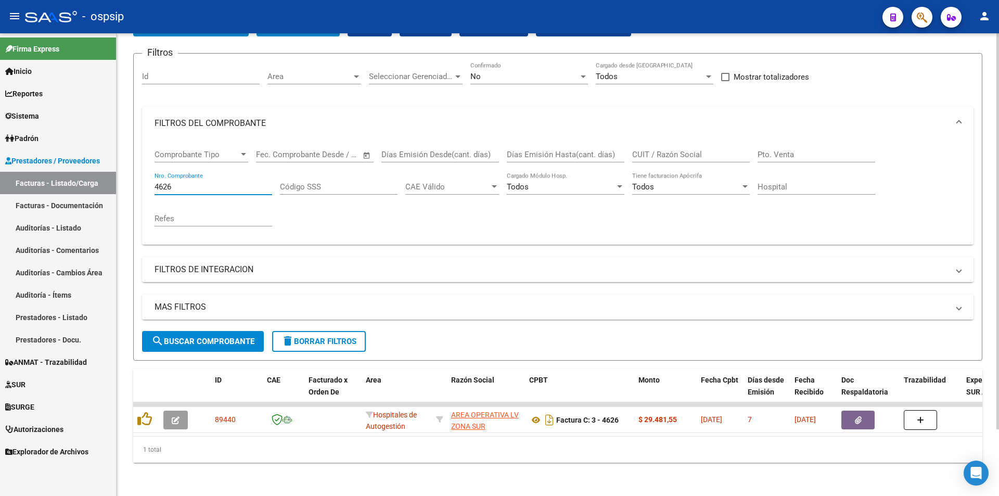
scroll to position [78, 0]
type input "4626"
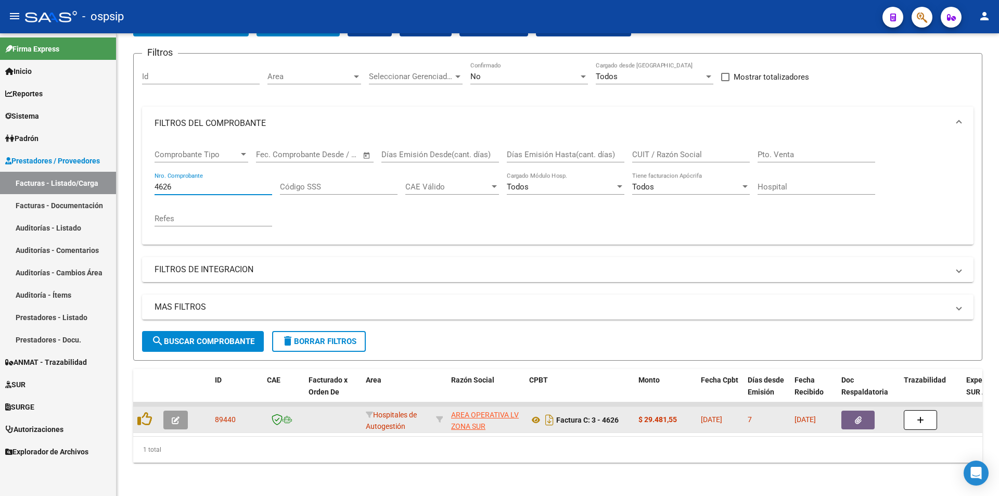
click at [499, 416] on icon "button" at bounding box center [858, 420] width 7 height 8
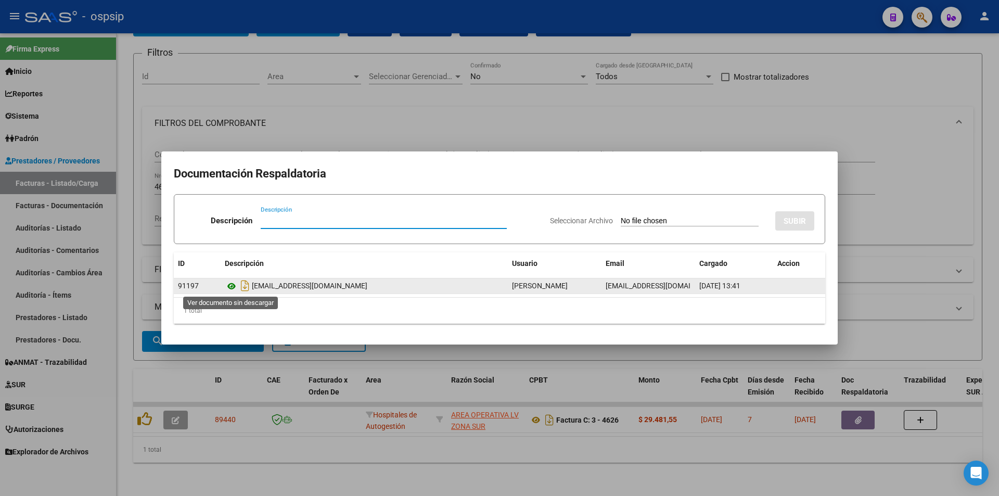
click at [226, 285] on icon at bounding box center [232, 286] width 14 height 12
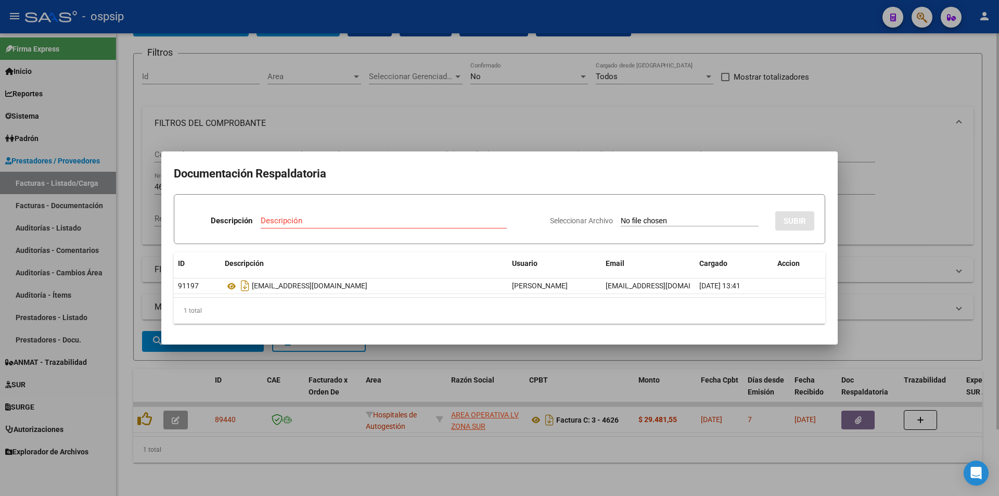
click at [328, 119] on div at bounding box center [499, 248] width 999 height 496
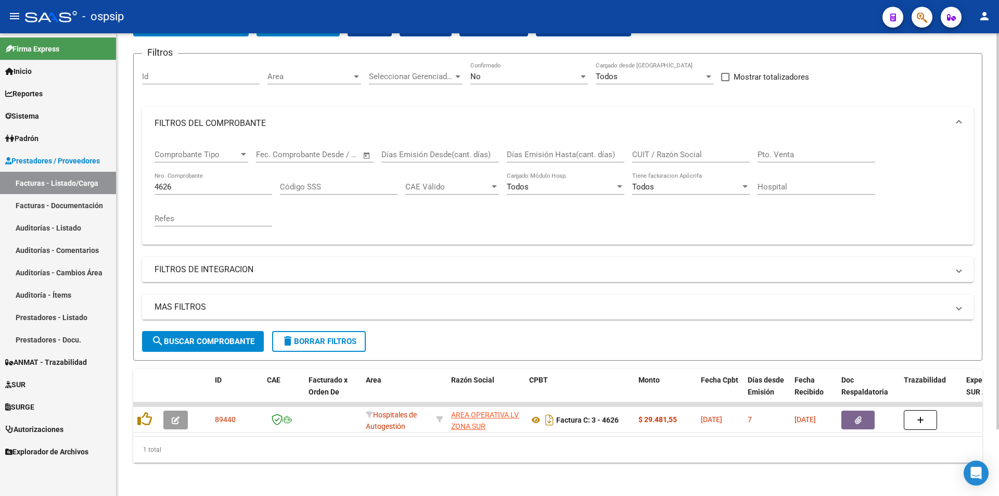
click at [180, 182] on input "4626" at bounding box center [213, 186] width 118 height 9
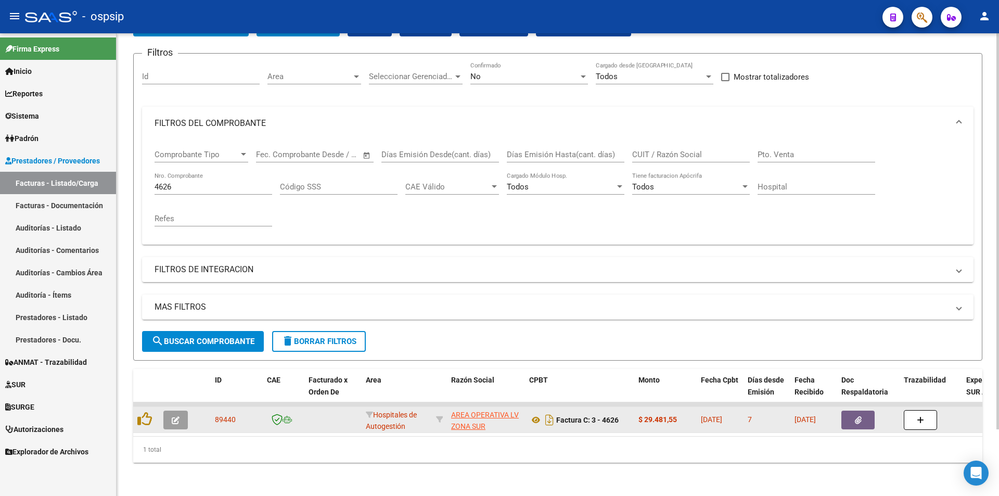
click at [148, 407] on datatable-body-cell at bounding box center [146, 419] width 26 height 25
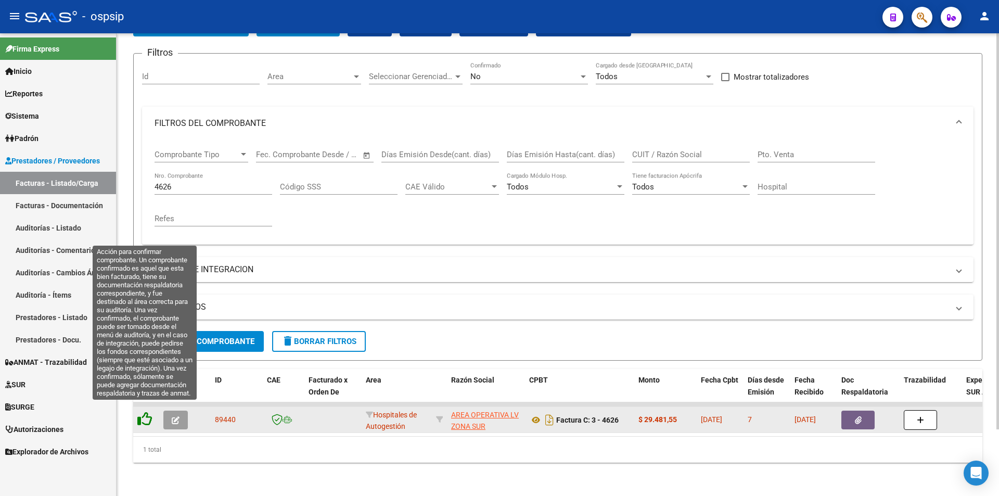
click at [148, 411] on icon at bounding box center [144, 418] width 15 height 15
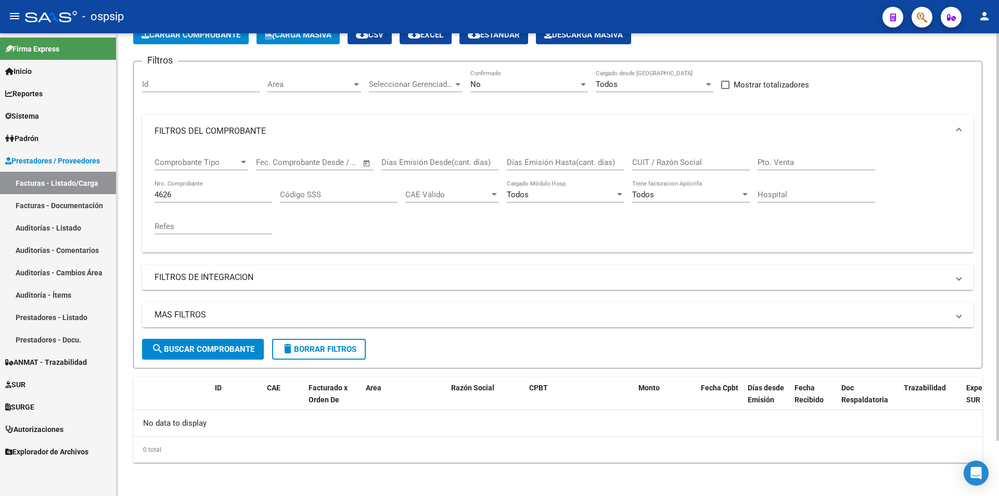
scroll to position [62, 0]
